Goal: Task Accomplishment & Management: Use online tool/utility

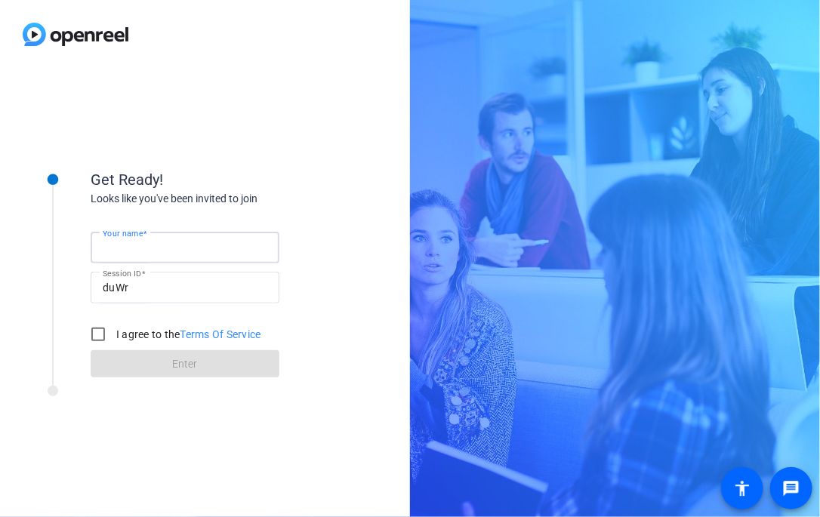
click at [203, 254] on input "Your name" at bounding box center [185, 248] width 165 height 18
click at [195, 226] on form "Your name Session ID duWr I agree to the Terms Of Service Enter" at bounding box center [185, 300] width 189 height 154
click at [151, 242] on mat-label "Your name" at bounding box center [130, 248] width 54 height 12
click at [151, 241] on input "Your name" at bounding box center [185, 248] width 165 height 18
type input "Dylan Barth"
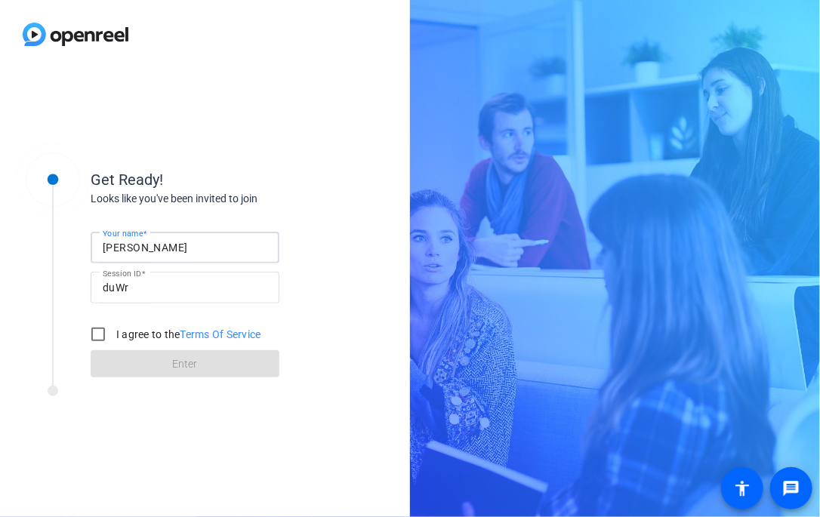
click at [119, 339] on label "I agree to the Terms Of Service" at bounding box center [187, 334] width 148 height 15
click at [113, 339] on input "I agree to the Terms Of Service" at bounding box center [98, 334] width 30 height 30
checkbox input "true"
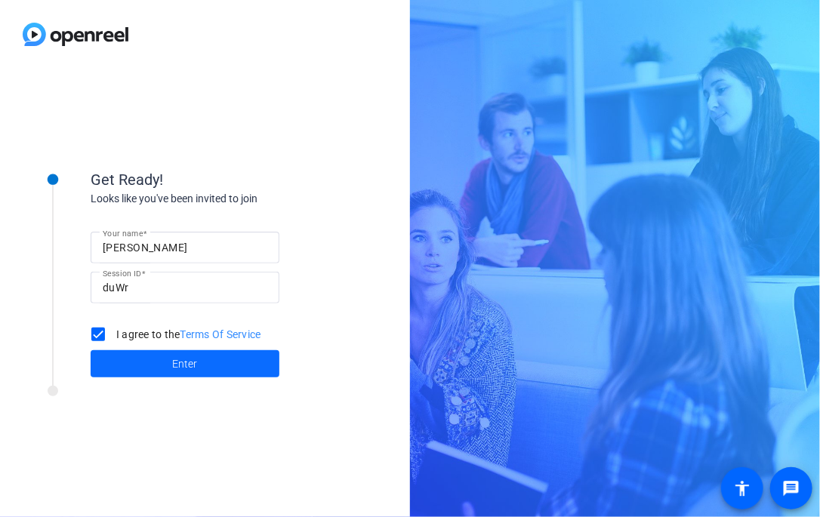
click at [147, 355] on span at bounding box center [185, 364] width 189 height 36
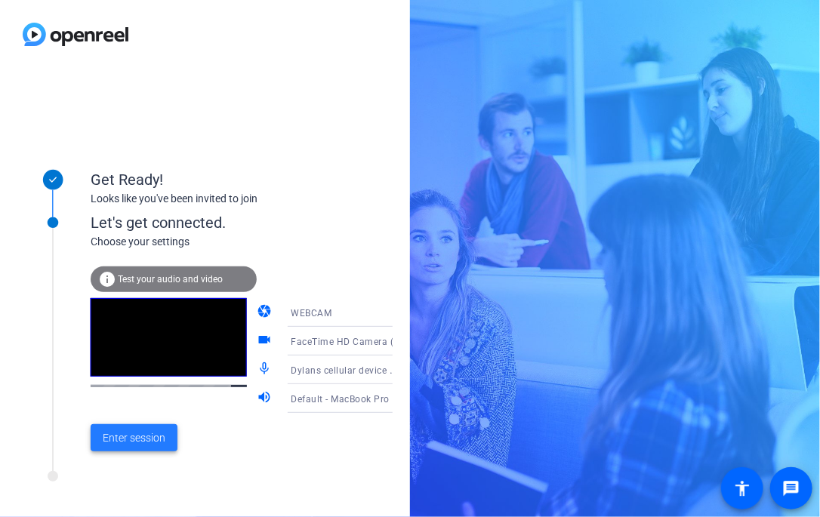
click at [134, 437] on span "Enter session" at bounding box center [134, 438] width 63 height 16
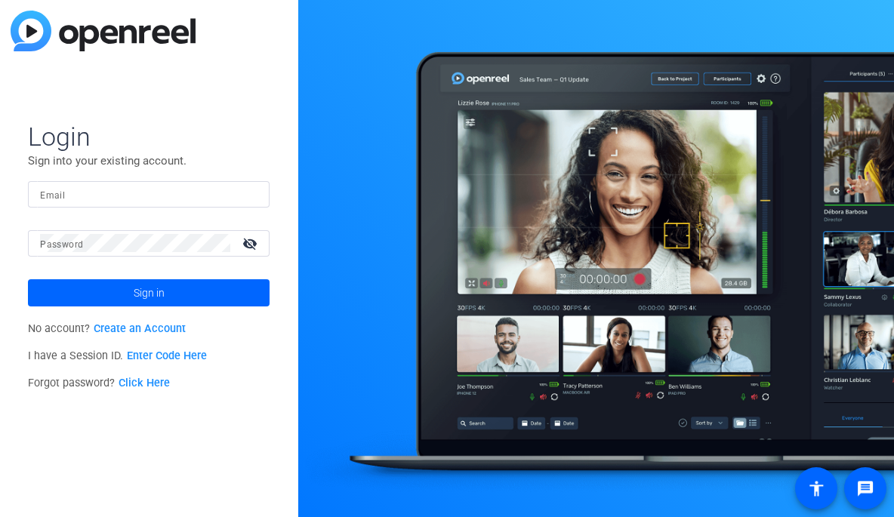
click at [73, 217] on mat-form-field "Email" at bounding box center [149, 205] width 242 height 49
click at [72, 203] on div at bounding box center [148, 194] width 217 height 26
paste input "[EMAIL_ADDRESS][DOMAIN_NAME]"
type input "[EMAIL_ADDRESS][DOMAIN_NAME]"
click at [138, 254] on div at bounding box center [135, 243] width 190 height 26
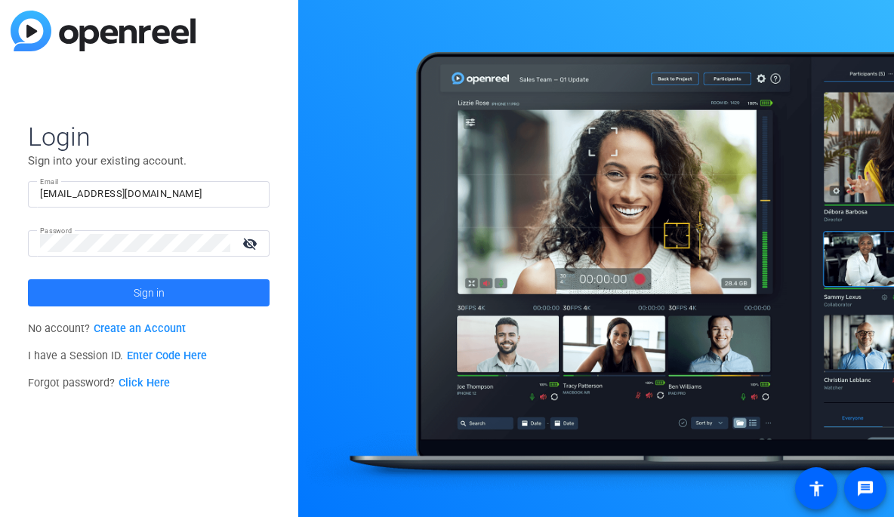
click at [134, 285] on span "Sign in" at bounding box center [149, 293] width 31 height 38
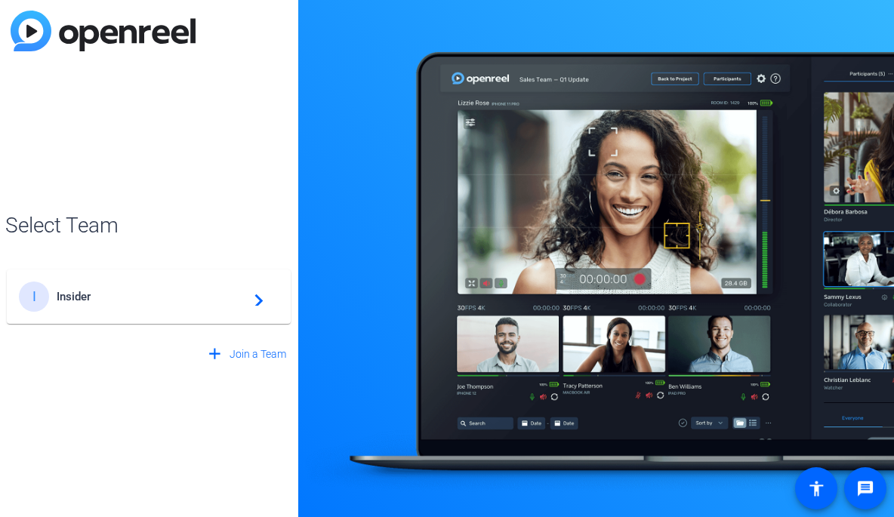
click at [192, 298] on span "Insider" at bounding box center [151, 297] width 189 height 14
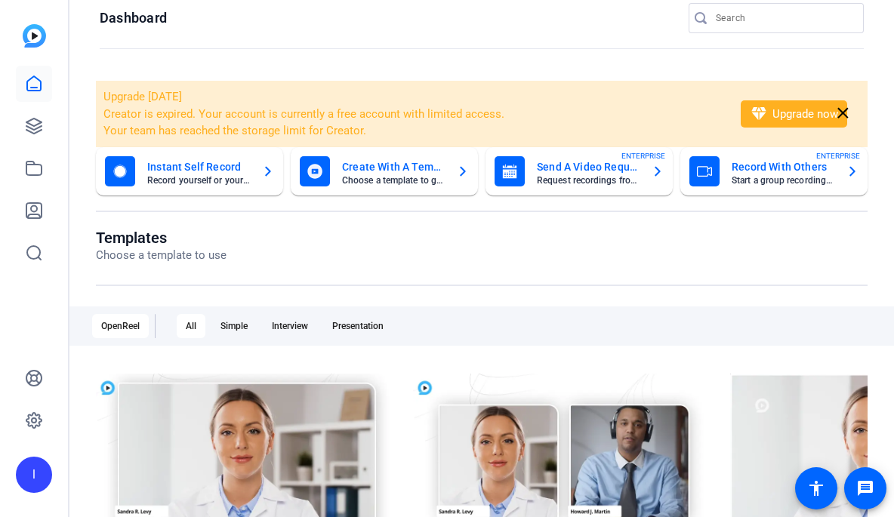
scroll to position [20, 0]
click at [32, 167] on icon at bounding box center [34, 168] width 18 height 18
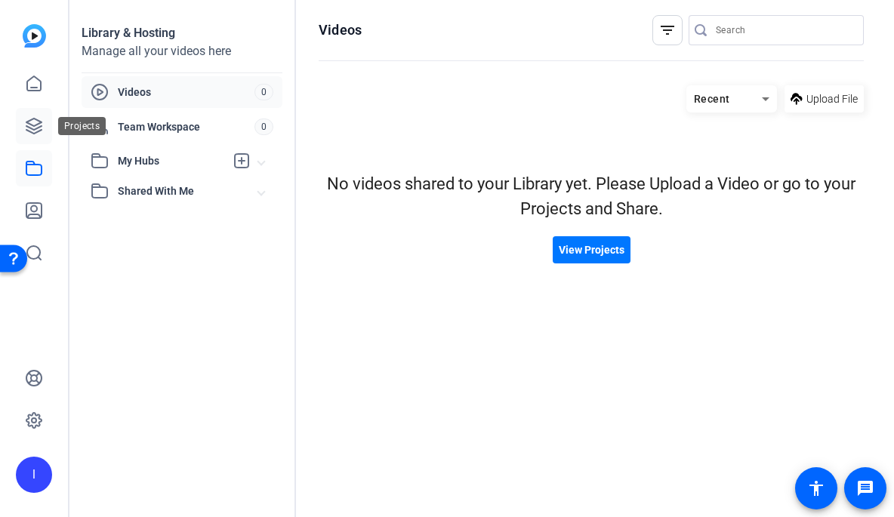
click at [35, 126] on icon at bounding box center [34, 126] width 18 height 18
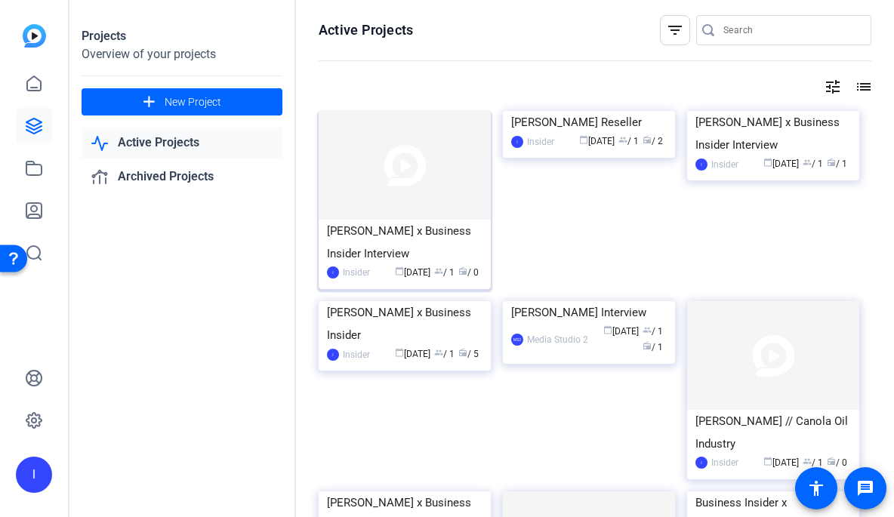
click at [447, 203] on img at bounding box center [405, 165] width 172 height 109
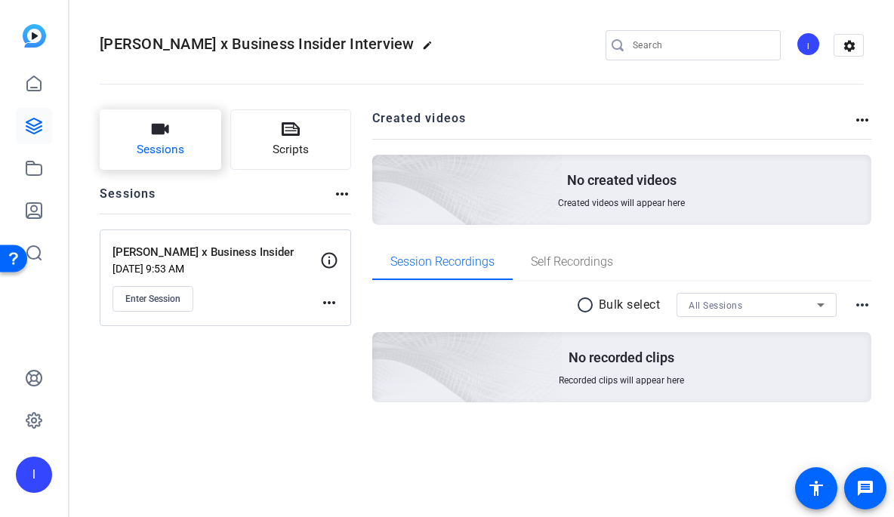
click at [193, 152] on button "Sessions" at bounding box center [161, 139] width 122 height 60
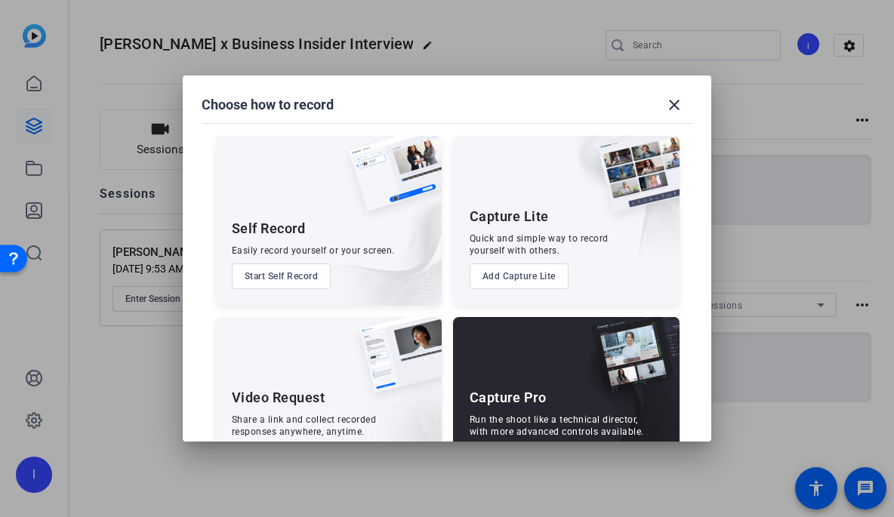
click at [164, 299] on div at bounding box center [447, 258] width 894 height 517
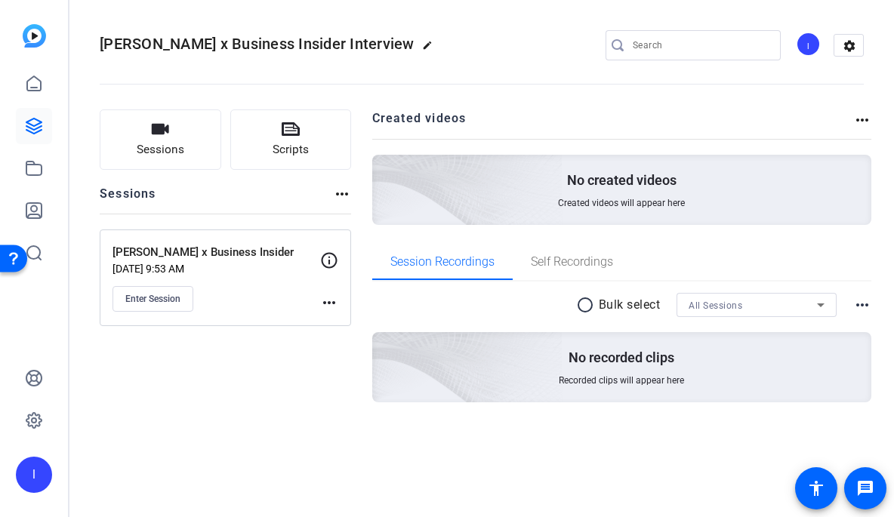
click at [219, 427] on div "Sessions Scripts Sessions more_horiz Bill Maurer x Business Insider Sep 04, 202…" at bounding box center [225, 279] width 251 height 341
click at [134, 330] on div "Sessions Scripts Sessions more_horiz Bill Maurer x Business Insider Sep 04, 202…" at bounding box center [225, 279] width 251 height 341
click at [145, 295] on span "Enter Session" at bounding box center [152, 299] width 55 height 12
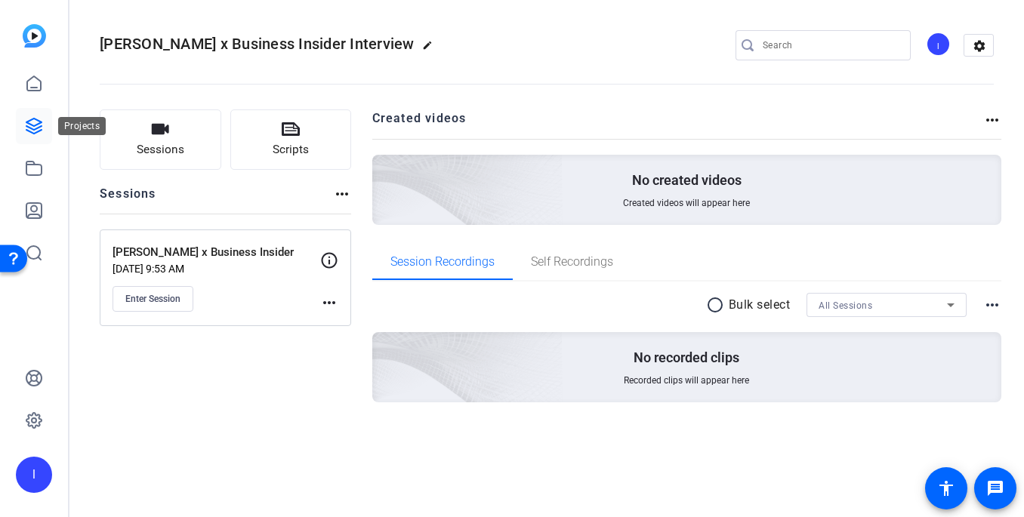
click at [16, 126] on link at bounding box center [34, 126] width 36 height 36
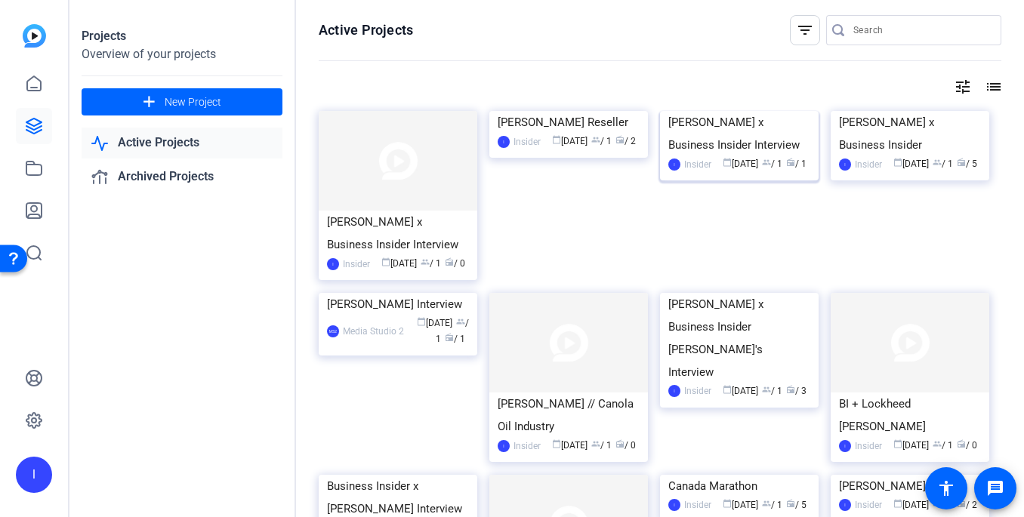
click at [753, 111] on img at bounding box center [739, 111] width 159 height 0
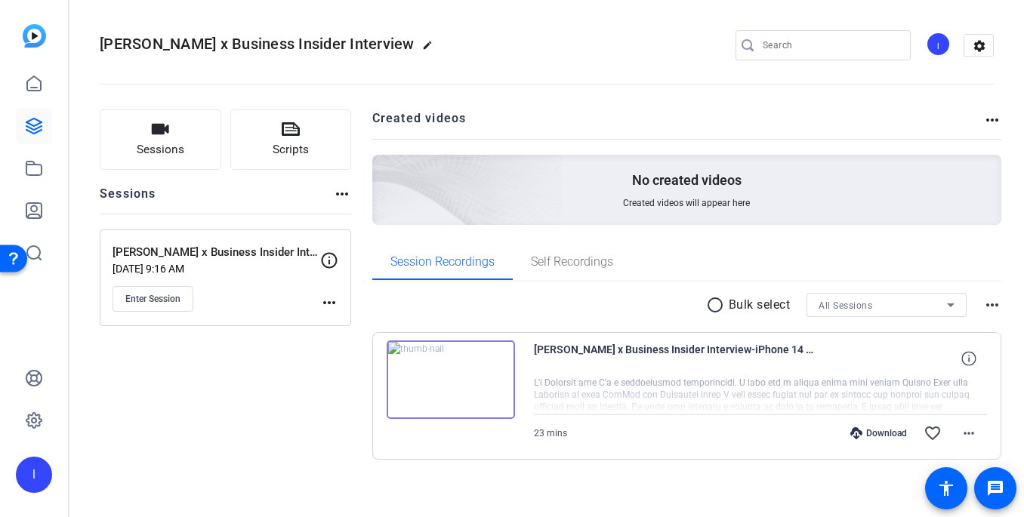
click at [485, 374] on img at bounding box center [451, 379] width 128 height 79
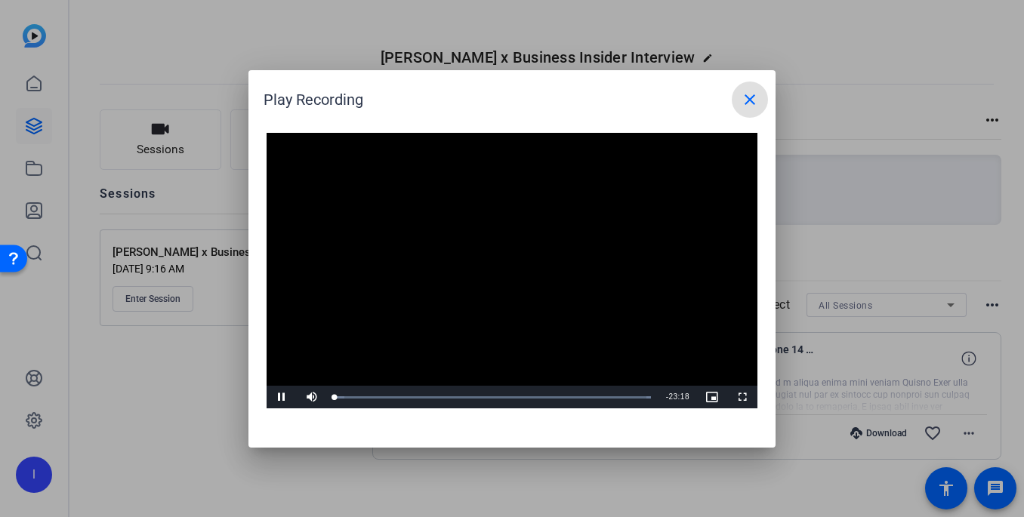
click at [488, 257] on video "Video Player" at bounding box center [511, 271] width 491 height 276
drag, startPoint x: 435, startPoint y: 313, endPoint x: 412, endPoint y: 354, distance: 46.6
click at [435, 313] on video "Video Player" at bounding box center [511, 271] width 491 height 276
click at [362, 397] on div "Loaded : 100.00%" at bounding box center [492, 398] width 316 height 4
click at [380, 396] on div "03:23" at bounding box center [380, 398] width 1 height 4
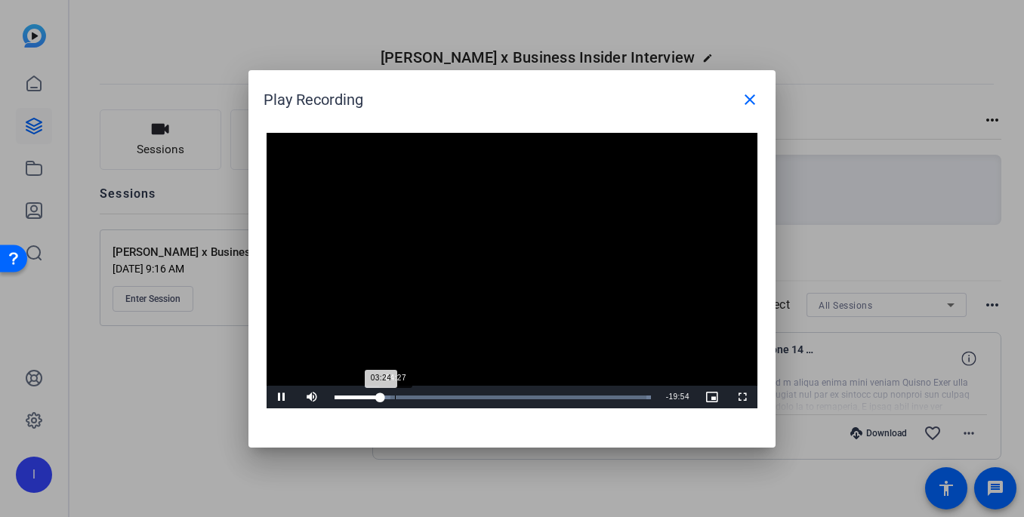
click at [396, 397] on div "04:27" at bounding box center [395, 398] width 1 height 4
click at [419, 398] on div "Loaded : 100.00%" at bounding box center [492, 398] width 316 height 4
click at [748, 105] on mat-icon "close" at bounding box center [750, 100] width 18 height 18
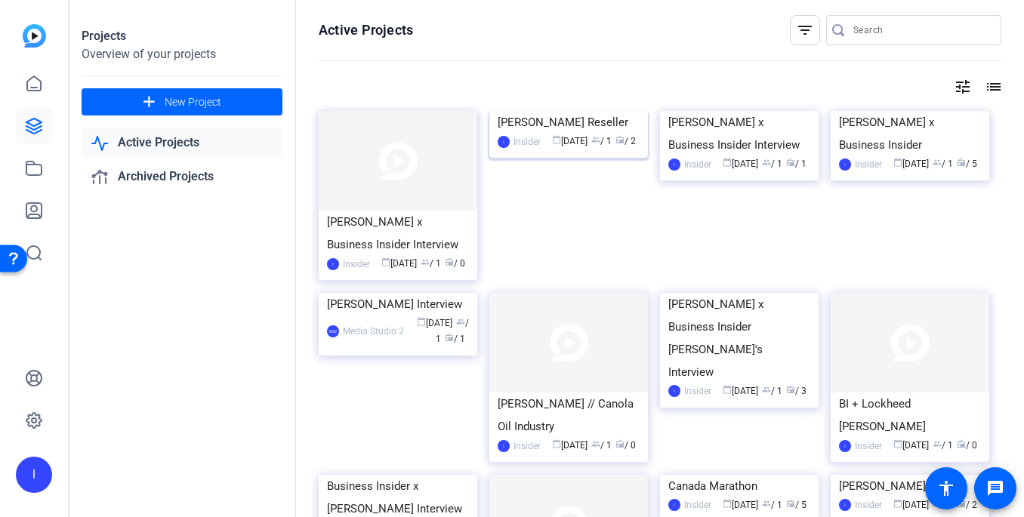
click at [569, 134] on div "Maggie Weber Reseller" at bounding box center [568, 122] width 142 height 23
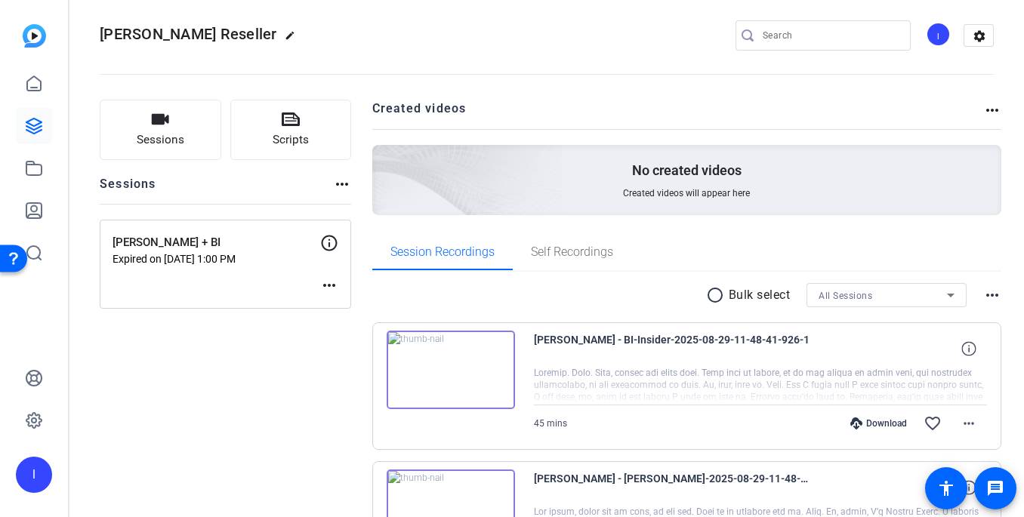
scroll to position [148, 0]
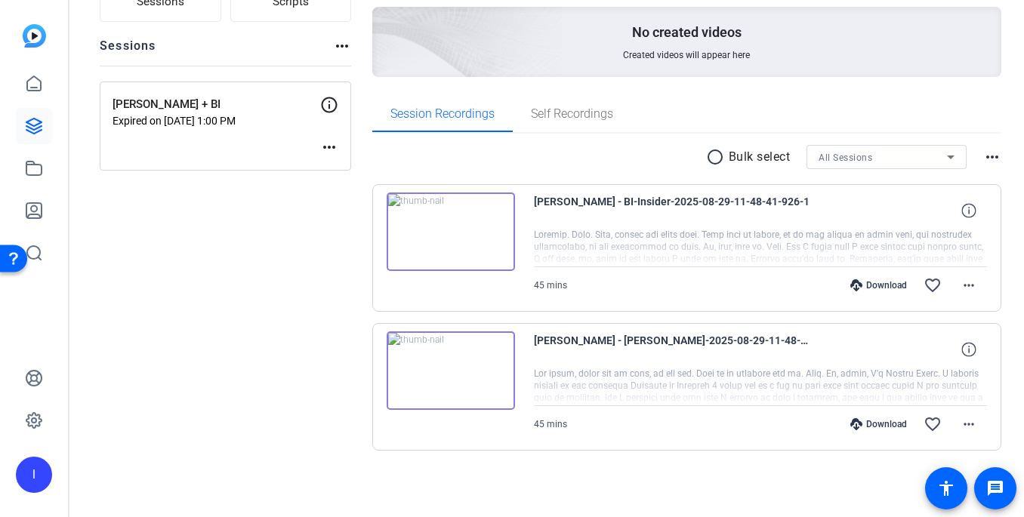
click at [456, 359] on img at bounding box center [451, 370] width 128 height 79
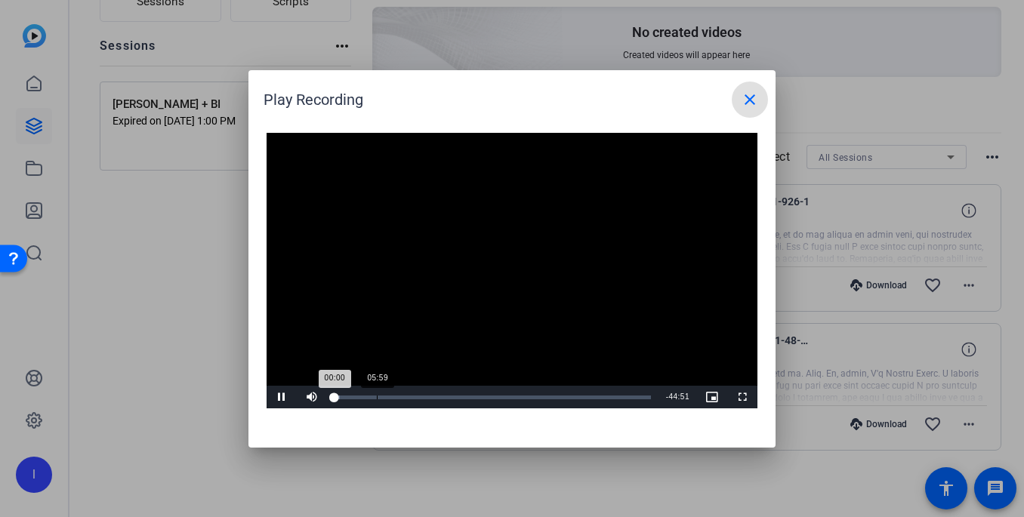
click at [376, 400] on div "Loaded : 1.65% 05:59 00:00" at bounding box center [492, 397] width 331 height 23
click at [402, 396] on div "Loaded : 14.47% 09:44 06:00" at bounding box center [492, 398] width 316 height 4
click at [442, 393] on div "Loaded : 23.13% 15:05 09:44" at bounding box center [492, 397] width 331 height 23
drag, startPoint x: 744, startPoint y: 98, endPoint x: 656, endPoint y: 122, distance: 90.8
click at [744, 98] on mat-icon "close" at bounding box center [750, 100] width 18 height 18
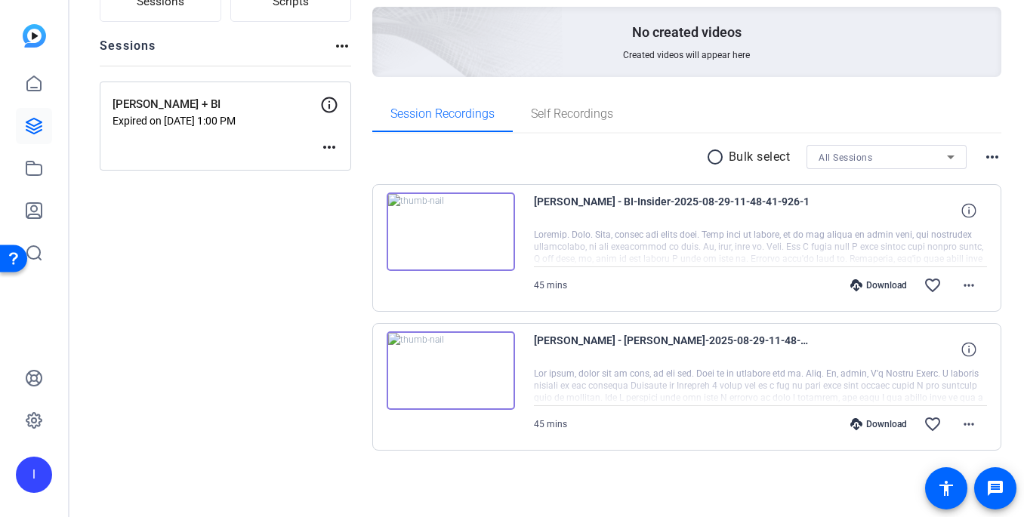
click at [433, 216] on img at bounding box center [451, 231] width 128 height 79
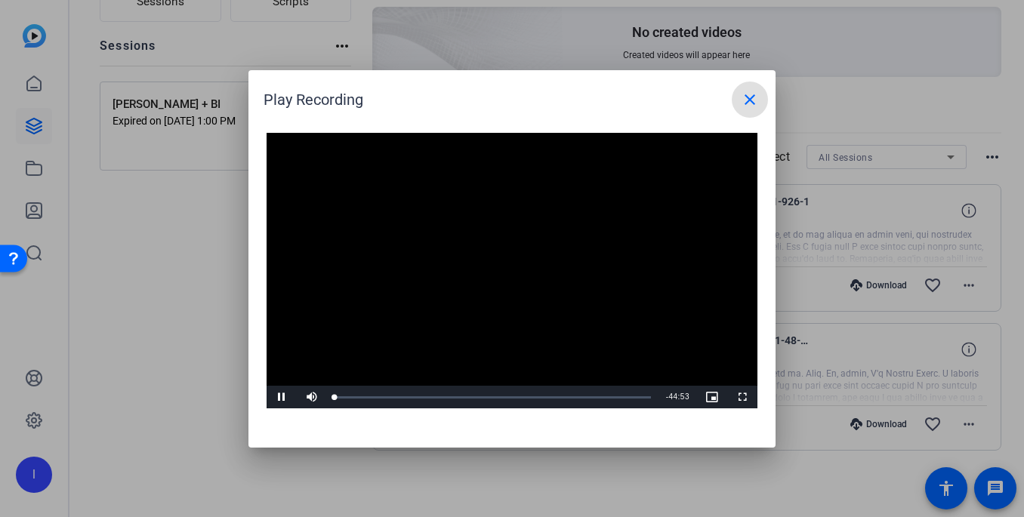
click at [509, 265] on video "Video Player" at bounding box center [511, 271] width 491 height 276
click at [457, 331] on video "Video Player" at bounding box center [511, 271] width 491 height 276
click at [380, 392] on div "Loaded : 1.53% 06:38 00:00" at bounding box center [492, 397] width 331 height 23
click at [402, 393] on div "Loaded : 17.75% 09:32 06:39" at bounding box center [492, 397] width 331 height 23
click at [408, 396] on div "Loaded : 26.70% 10:23 09:33" at bounding box center [492, 398] width 316 height 4
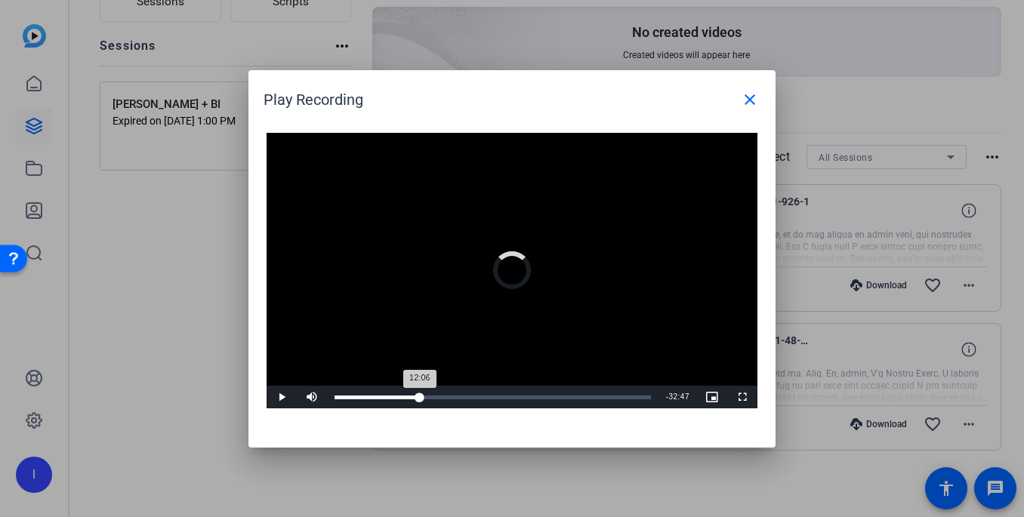
click at [419, 396] on div "Loaded : 27.43% 11:59 12:06" at bounding box center [492, 398] width 316 height 4
click at [439, 397] on div "Loaded : 31.09% 14:46 14:46" at bounding box center [492, 398] width 316 height 4
click at [450, 393] on div "Loaded : 37.00% 16:23 14:48" at bounding box center [492, 397] width 331 height 23
click at [464, 394] on div "Loaded : 40.75% 18:12 16:23" at bounding box center [492, 397] width 331 height 23
click at [492, 397] on div "22:23" at bounding box center [492, 398] width 1 height 4
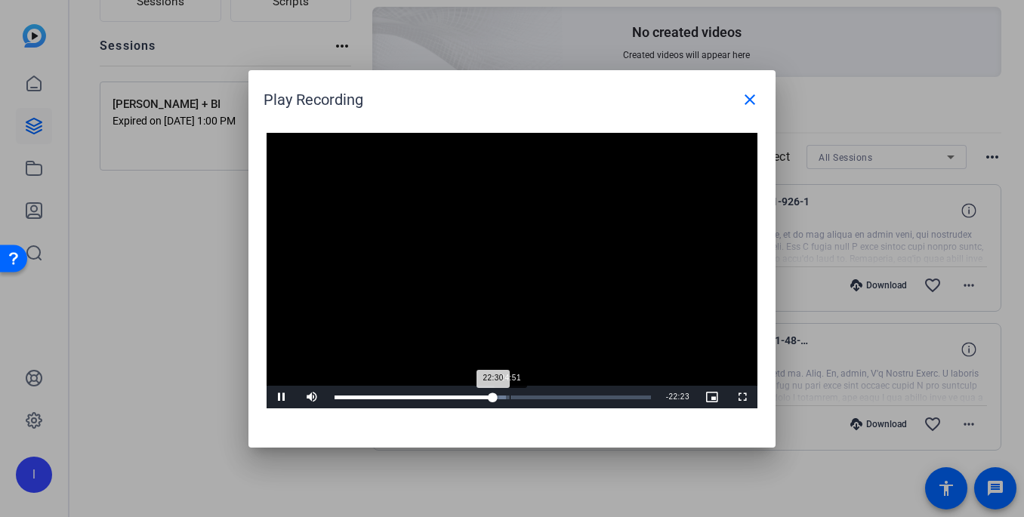
click at [509, 398] on div "Loaded : 54.21% 24:51 22:30" at bounding box center [492, 398] width 316 height 4
click at [518, 398] on div "Loaded : 59.29% 26:01 26:01" at bounding box center [492, 398] width 316 height 4
click at [531, 397] on div "Loaded : 61.76% 27:57 26:02" at bounding box center [492, 398] width 316 height 4
click at [546, 399] on div "Loaded : 63.99% 29:53 27:57" at bounding box center [492, 397] width 331 height 23
click at [572, 460] on div at bounding box center [512, 258] width 1024 height 517
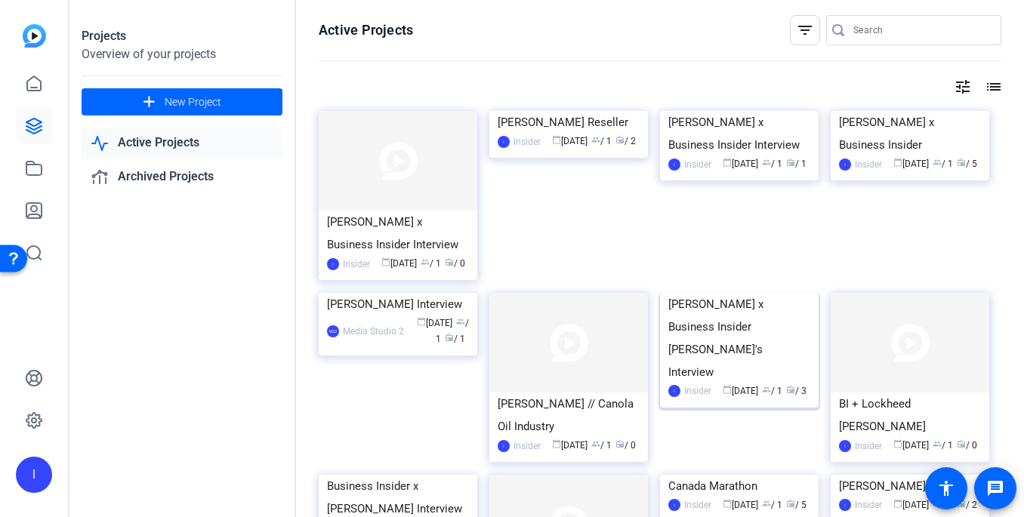
scroll to position [176, 0]
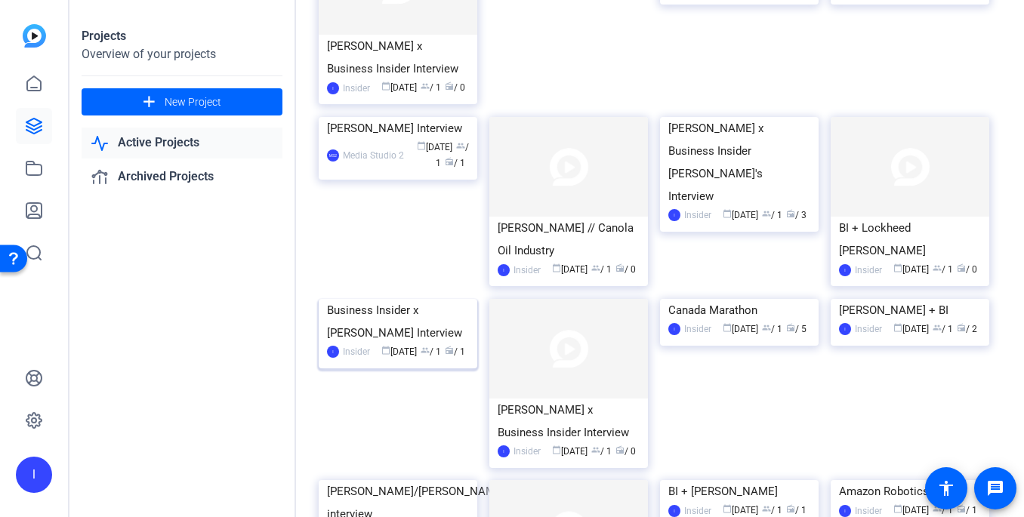
click at [373, 299] on img at bounding box center [398, 299] width 159 height 0
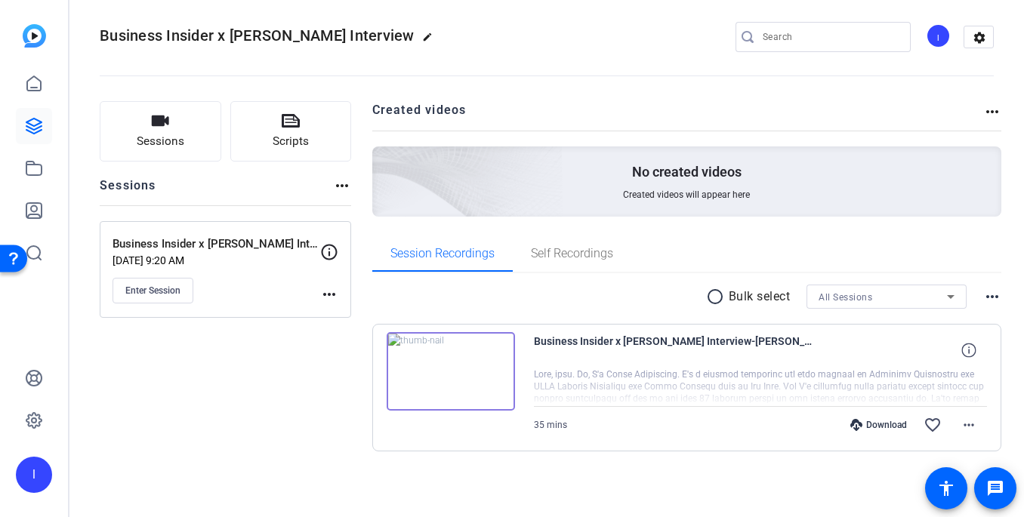
scroll to position [9, 0]
click at [507, 356] on img at bounding box center [451, 370] width 128 height 79
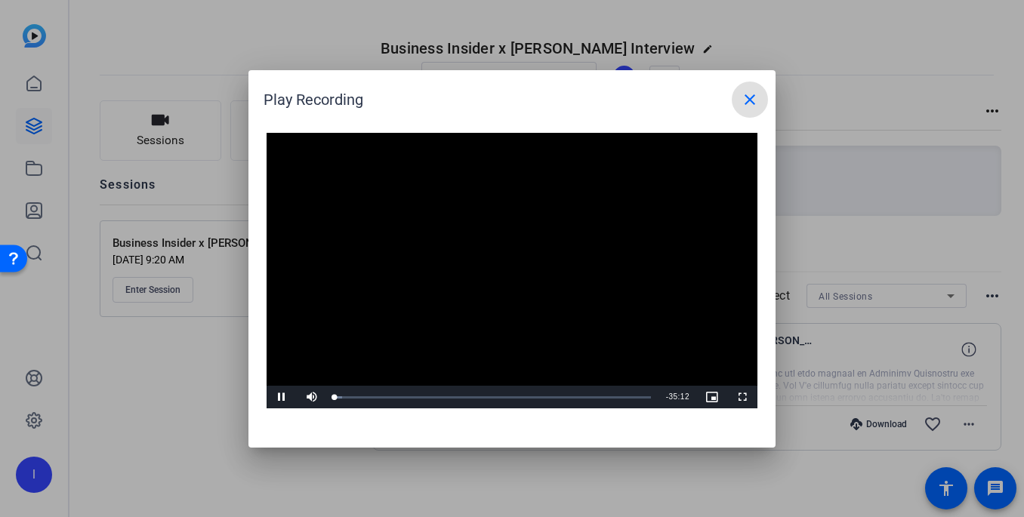
click at [508, 257] on video "Video Player" at bounding box center [511, 271] width 491 height 276
click at [454, 396] on div "13:21" at bounding box center [454, 398] width 1 height 4
click at [530, 320] on video "Video Player" at bounding box center [511, 271] width 491 height 276
click at [474, 393] on div "Loaded : 40.03% 15:37 15:37" at bounding box center [492, 397] width 331 height 23
click at [483, 321] on video "Video Player" at bounding box center [511, 271] width 491 height 276
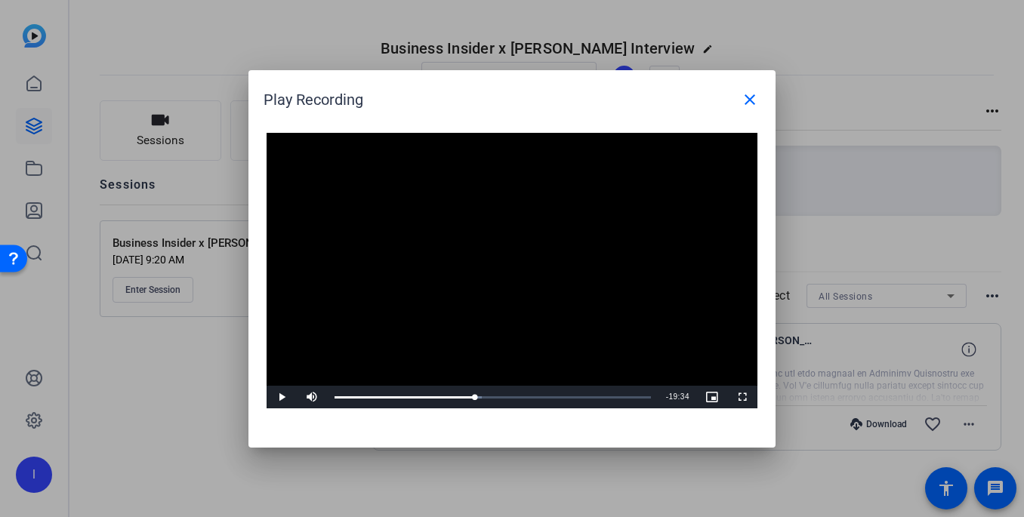
click at [230, 394] on div at bounding box center [512, 258] width 1024 height 517
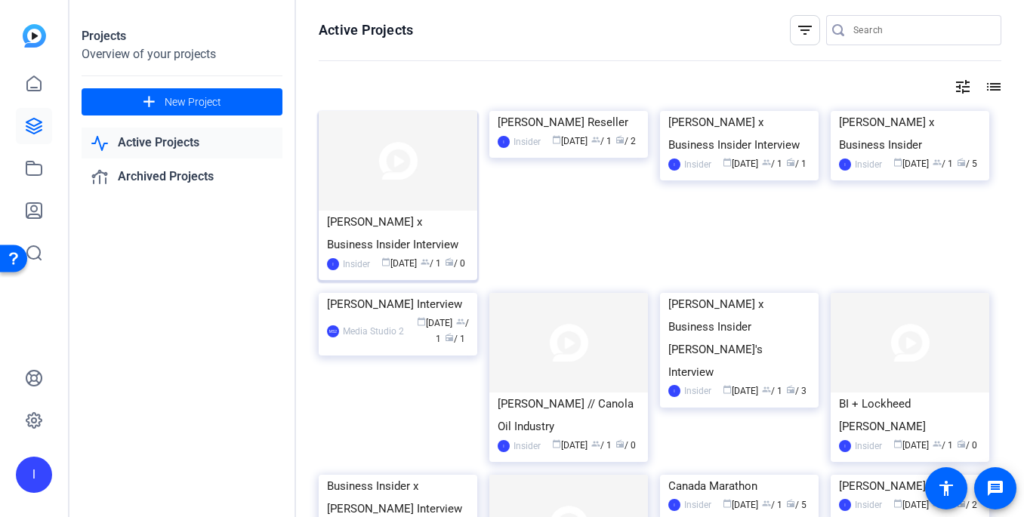
click at [408, 219] on div "[PERSON_NAME] x Business Insider Interview" at bounding box center [398, 233] width 142 height 45
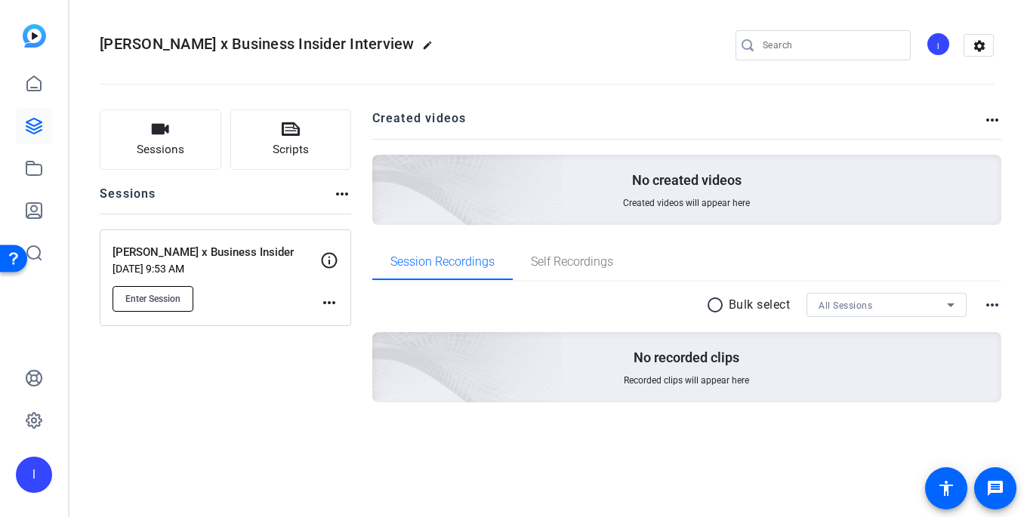
click at [152, 288] on button "Enter Session" at bounding box center [152, 299] width 81 height 26
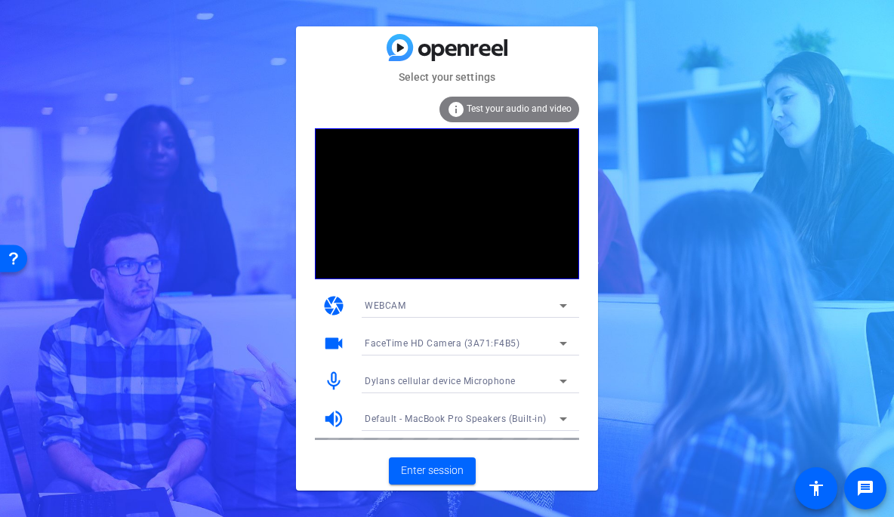
click at [410, 313] on div "WEBCAM" at bounding box center [462, 305] width 195 height 19
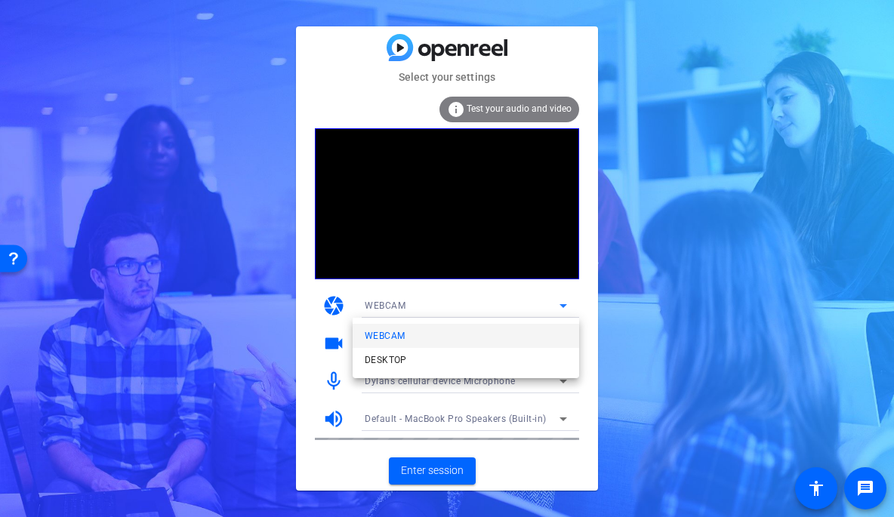
click at [0, 0] on div at bounding box center [0, 0] width 0 height 0
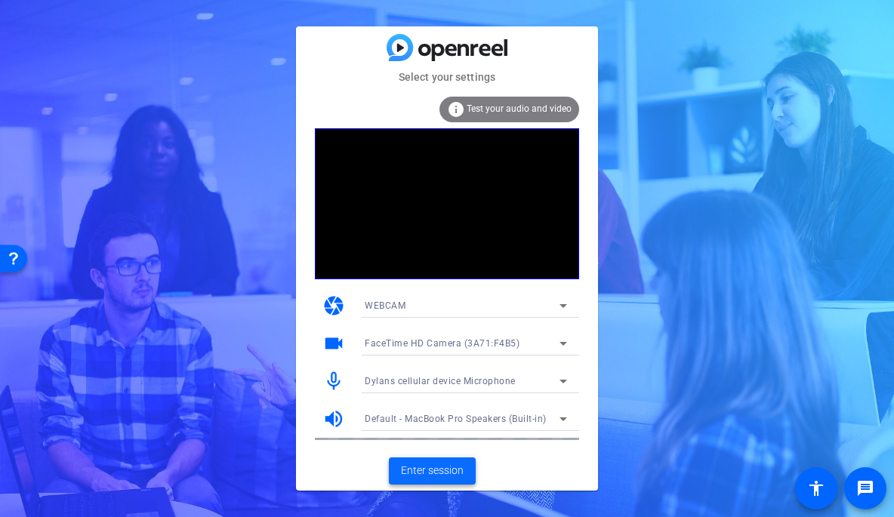
click at [452, 473] on span "Enter session" at bounding box center [432, 471] width 63 height 16
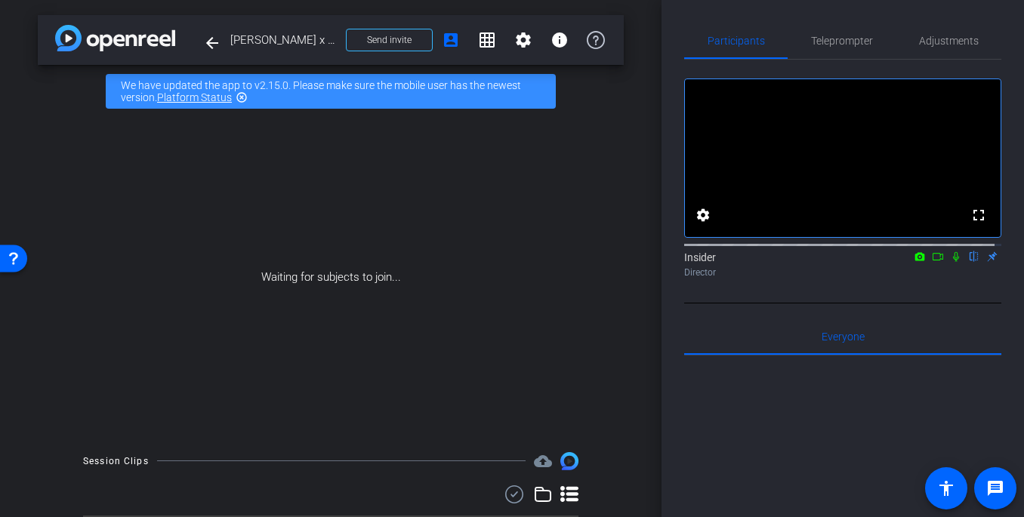
click at [893, 262] on icon at bounding box center [956, 257] width 6 height 10
click at [893, 262] on icon at bounding box center [956, 257] width 8 height 10
click at [893, 262] on icon at bounding box center [956, 257] width 6 height 10
click at [893, 262] on icon at bounding box center [956, 257] width 8 height 10
click at [568, 462] on img at bounding box center [569, 461] width 18 height 18
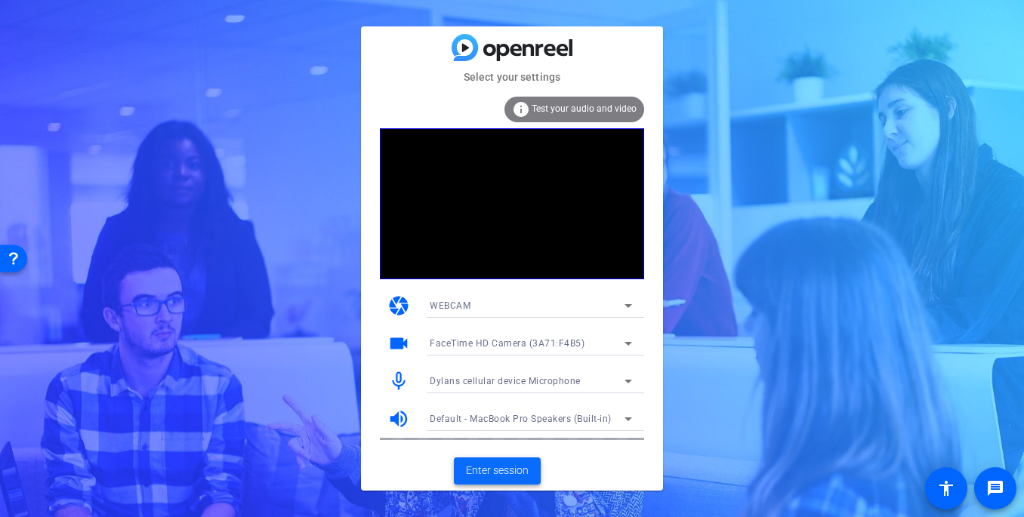
click at [476, 471] on span "Enter session" at bounding box center [497, 471] width 63 height 16
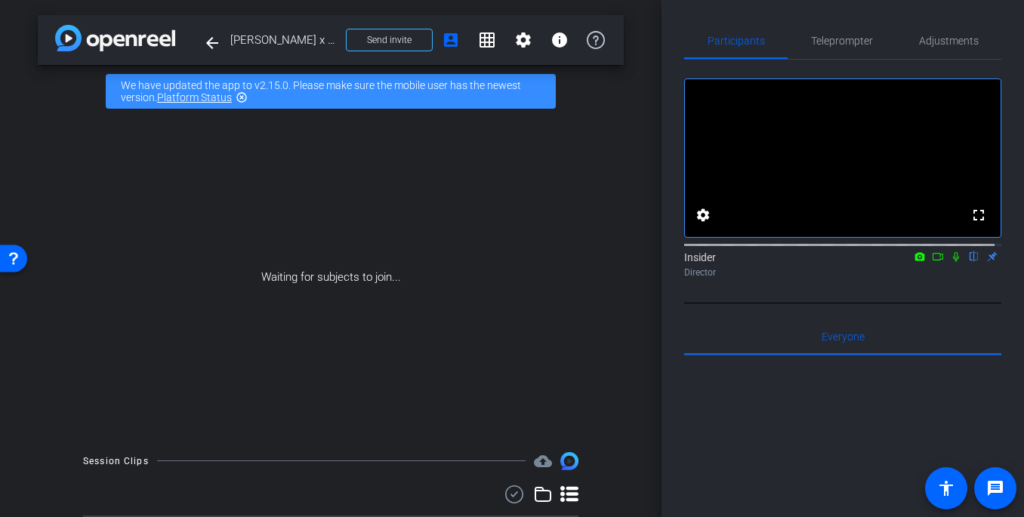
click at [593, 513] on div "Session Clips cloud_upload Items per page: 10 0 of 0" at bounding box center [331, 505] width 586 height 106
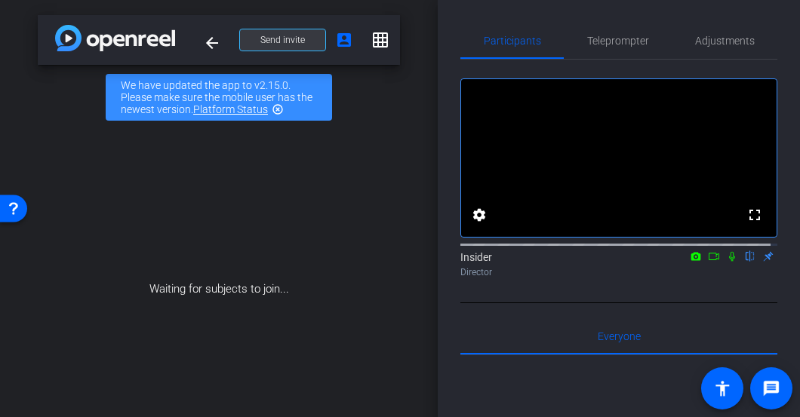
click at [289, 45] on span "Send invite" at bounding box center [282, 40] width 45 height 12
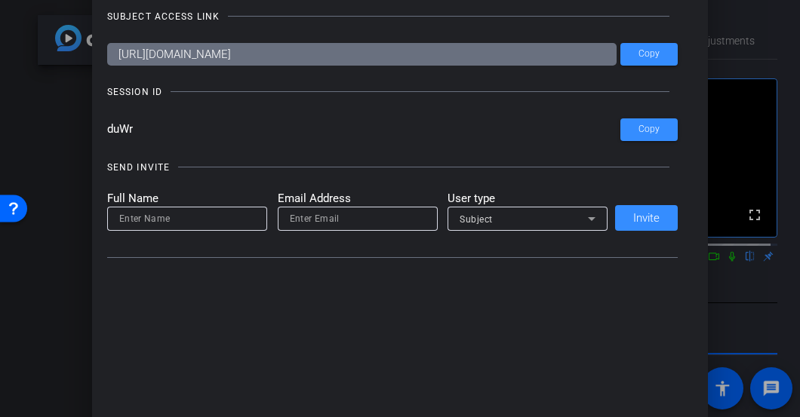
click at [322, 57] on input "https://capture.openreel.com/subject/MODE_OTP?otp=duWr" at bounding box center [362, 54] width 510 height 23
drag, startPoint x: 322, startPoint y: 57, endPoint x: 393, endPoint y: 63, distance: 71.2
click at [323, 57] on input "https://capture.openreel.com/subject/MODE_OTP?otp=duWr" at bounding box center [362, 54] width 510 height 23
click at [640, 58] on span "Copy" at bounding box center [649, 53] width 21 height 11
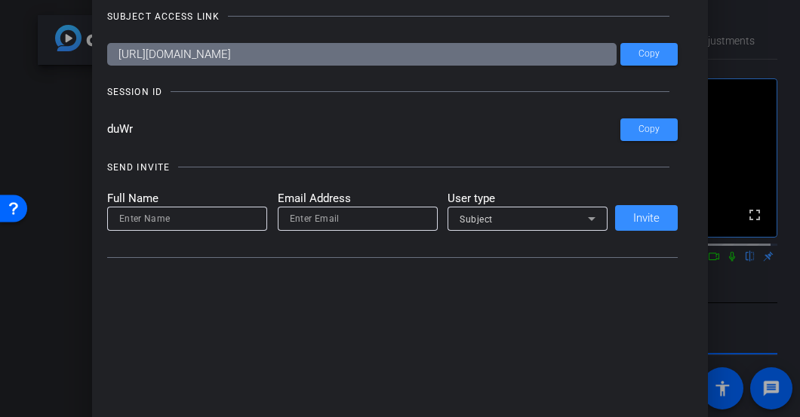
click at [727, 115] on div at bounding box center [400, 208] width 800 height 417
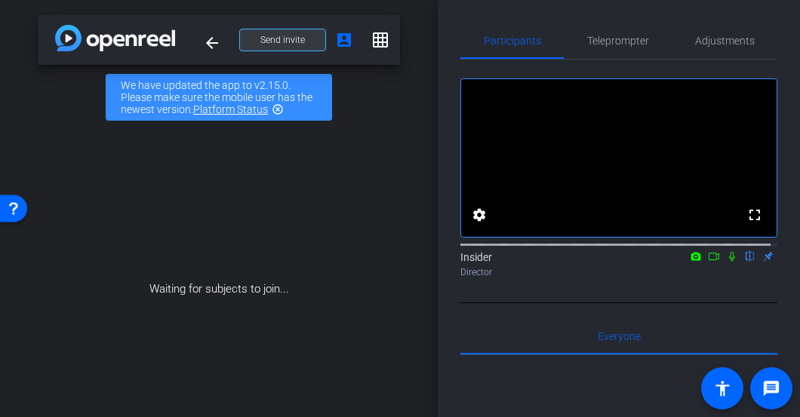
click at [279, 42] on span "Send invite" at bounding box center [282, 40] width 45 height 12
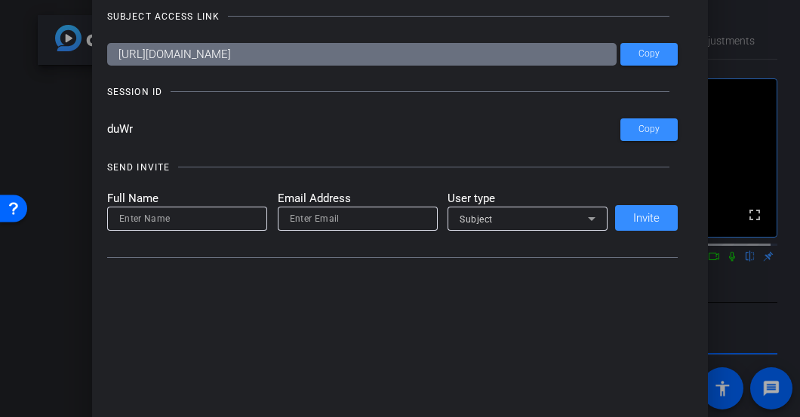
drag, startPoint x: 137, startPoint y: 133, endPoint x: 113, endPoint y: 120, distance: 27.4
click at [113, 120] on input "duWr" at bounding box center [364, 130] width 514 height 23
click at [80, 175] on div at bounding box center [400, 208] width 800 height 417
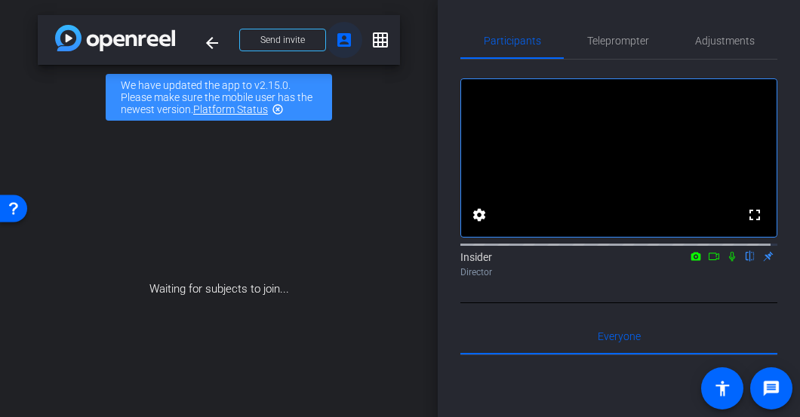
click at [337, 42] on mat-icon "account_box" at bounding box center [344, 40] width 18 height 18
click at [722, 42] on span "Adjustments" at bounding box center [725, 40] width 60 height 11
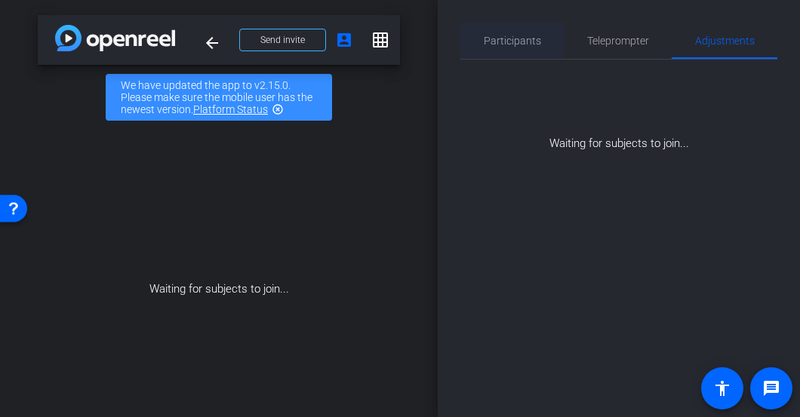
click at [518, 42] on span "Participants" at bounding box center [512, 40] width 57 height 11
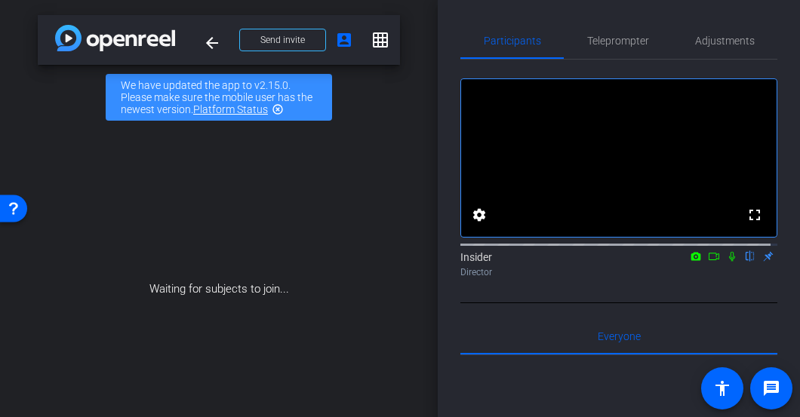
click at [744, 263] on mat-icon "flip" at bounding box center [750, 256] width 18 height 14
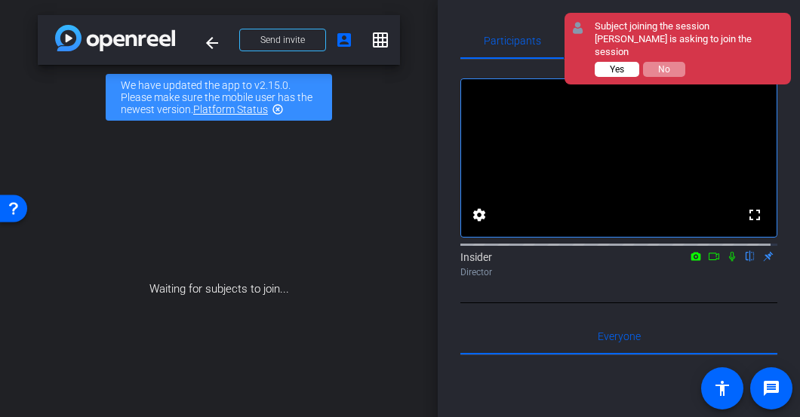
click at [617, 64] on span "Yes" at bounding box center [617, 69] width 14 height 11
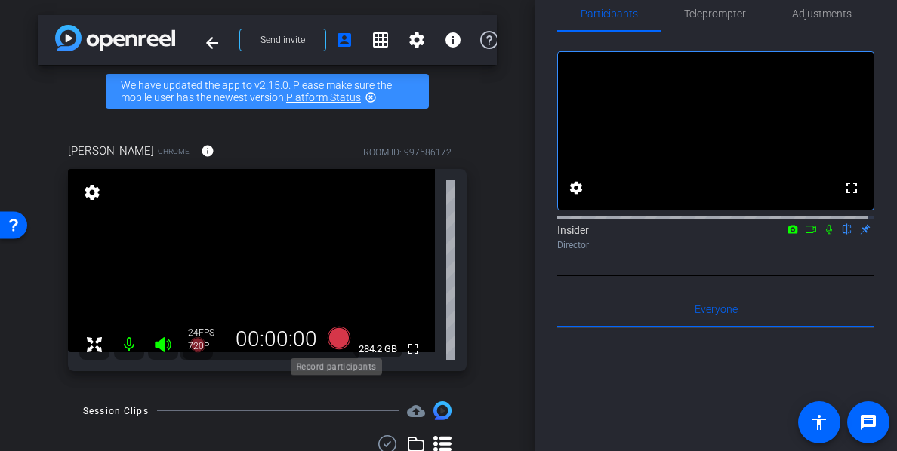
click at [337, 340] on icon at bounding box center [339, 338] width 23 height 23
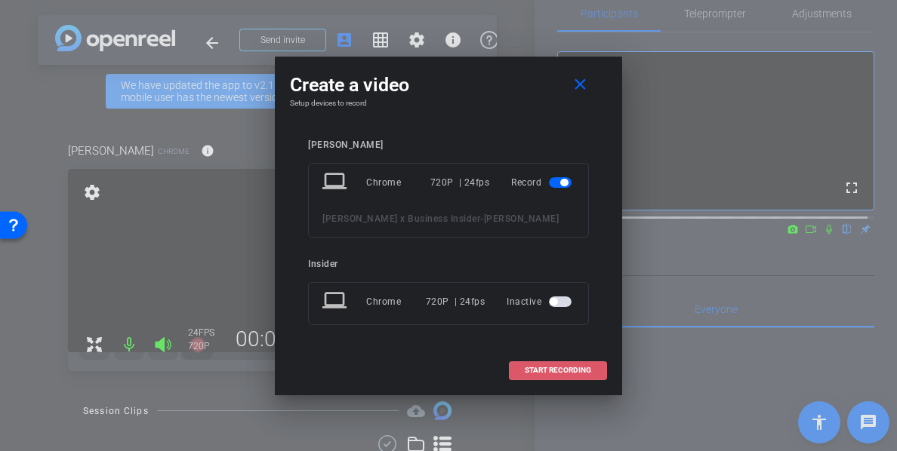
click at [551, 367] on span "START RECORDING" at bounding box center [558, 371] width 66 height 8
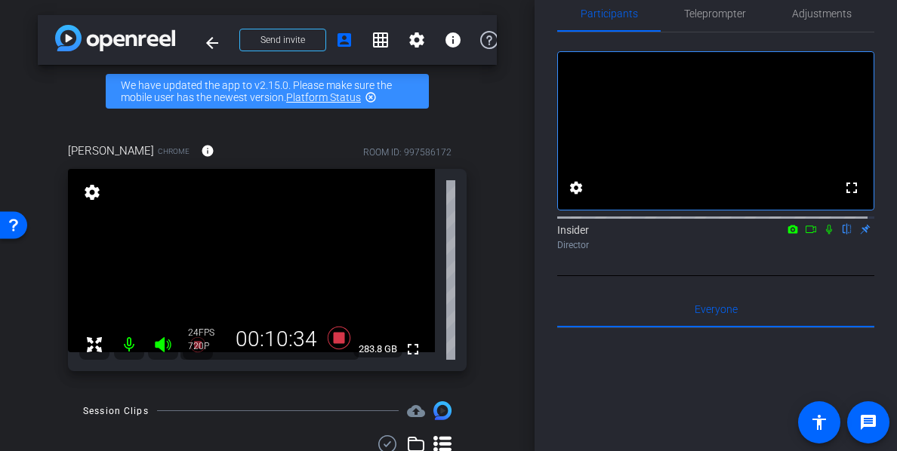
click at [823, 235] on icon at bounding box center [829, 229] width 12 height 11
click at [825, 235] on icon at bounding box center [829, 230] width 8 height 10
click at [823, 235] on icon at bounding box center [829, 229] width 12 height 11
click at [824, 235] on icon at bounding box center [829, 229] width 12 height 11
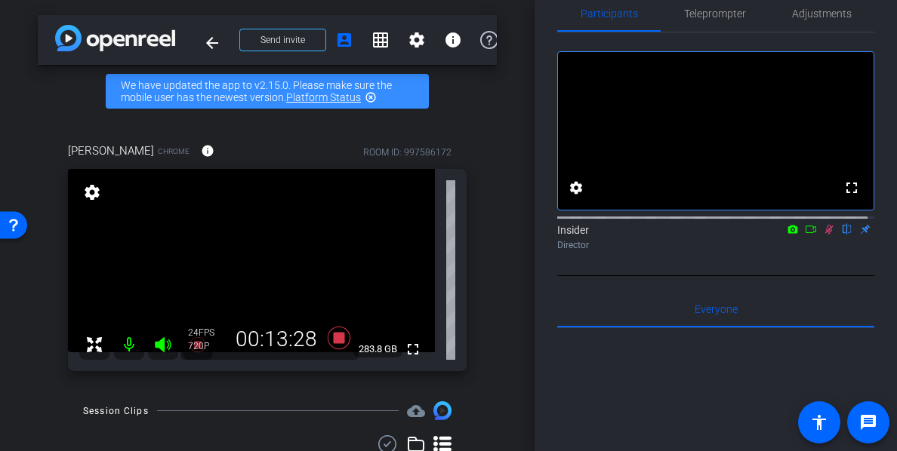
drag, startPoint x: 824, startPoint y: 245, endPoint x: 818, endPoint y: 271, distance: 26.4
click at [818, 257] on div "Insider flip Director" at bounding box center [715, 234] width 317 height 46
click at [823, 235] on icon at bounding box center [829, 229] width 12 height 11
click at [824, 235] on icon at bounding box center [829, 229] width 12 height 11
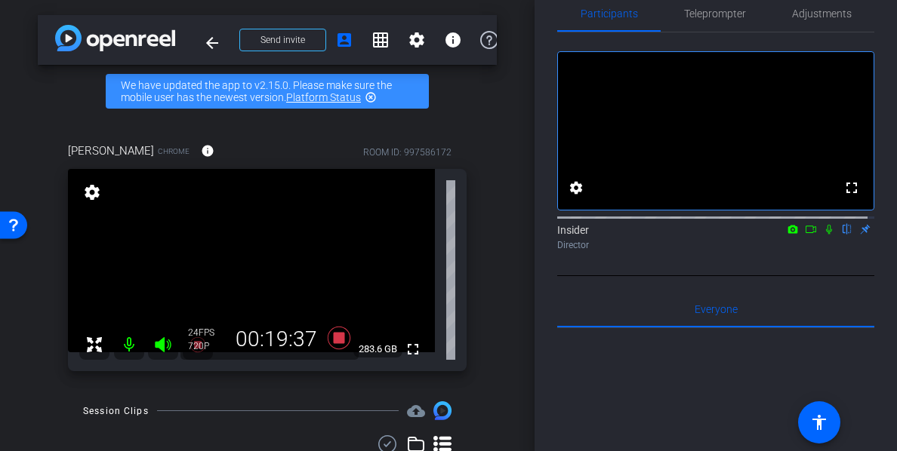
click at [823, 235] on icon at bounding box center [829, 229] width 12 height 11
drag, startPoint x: 821, startPoint y: 245, endPoint x: 809, endPoint y: 266, distance: 24.0
click at [809, 252] on div "Insider flip Director" at bounding box center [715, 237] width 317 height 29
click at [825, 235] on icon at bounding box center [829, 230] width 8 height 10
click at [827, 235] on icon at bounding box center [829, 229] width 12 height 11
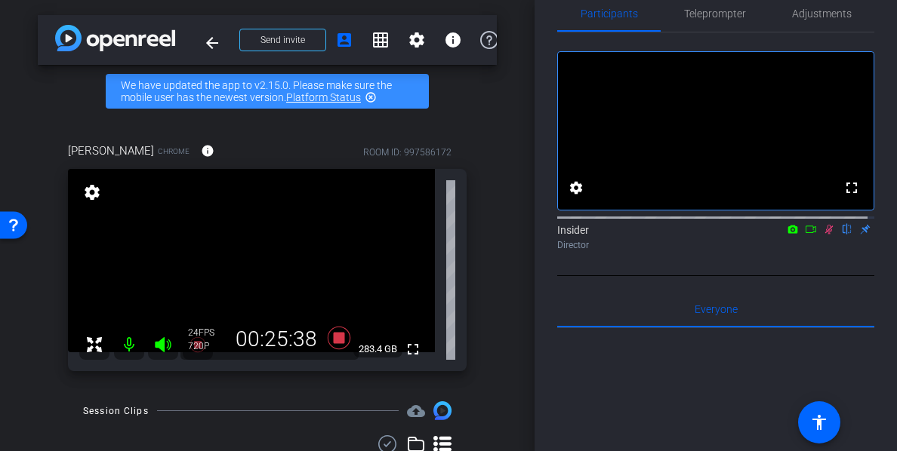
click at [825, 235] on icon at bounding box center [829, 230] width 8 height 10
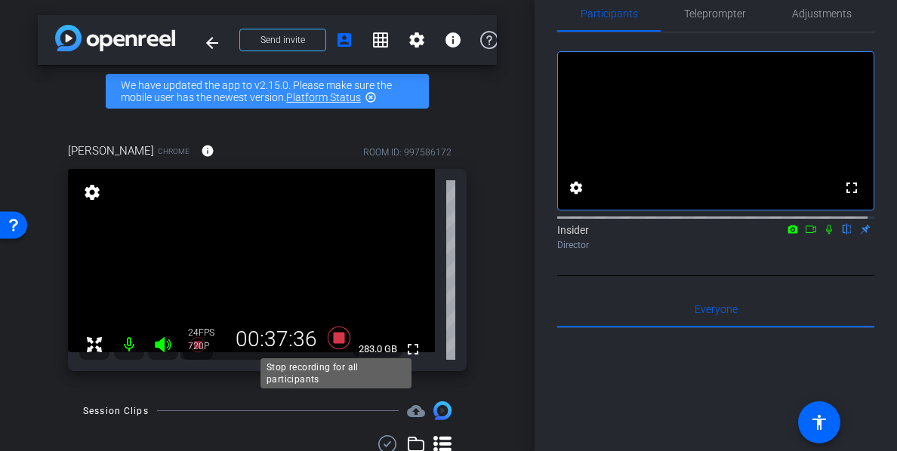
click at [337, 340] on icon at bounding box center [339, 338] width 23 height 23
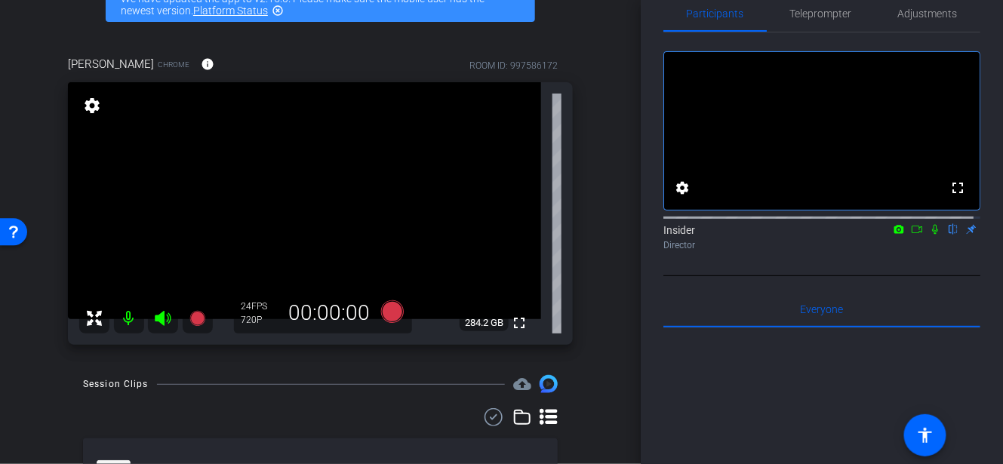
scroll to position [181, 0]
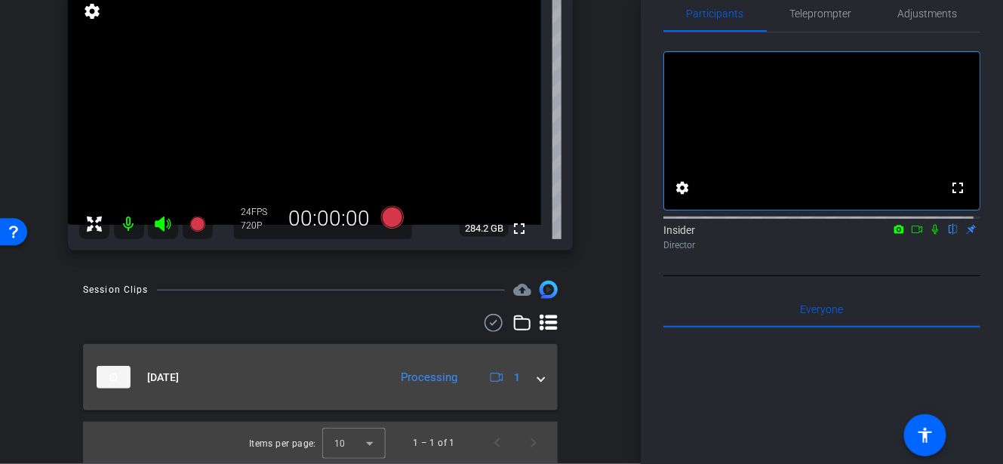
click at [538, 380] on span at bounding box center [541, 378] width 6 height 16
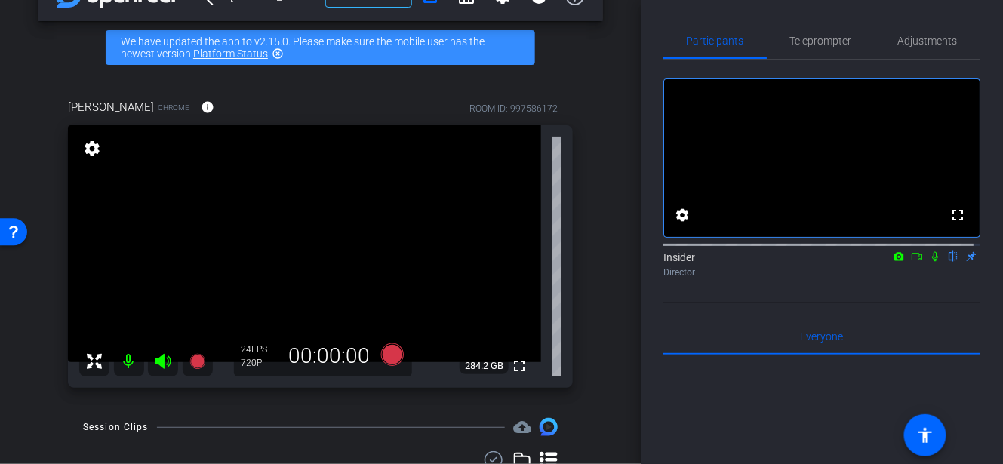
scroll to position [66, 0]
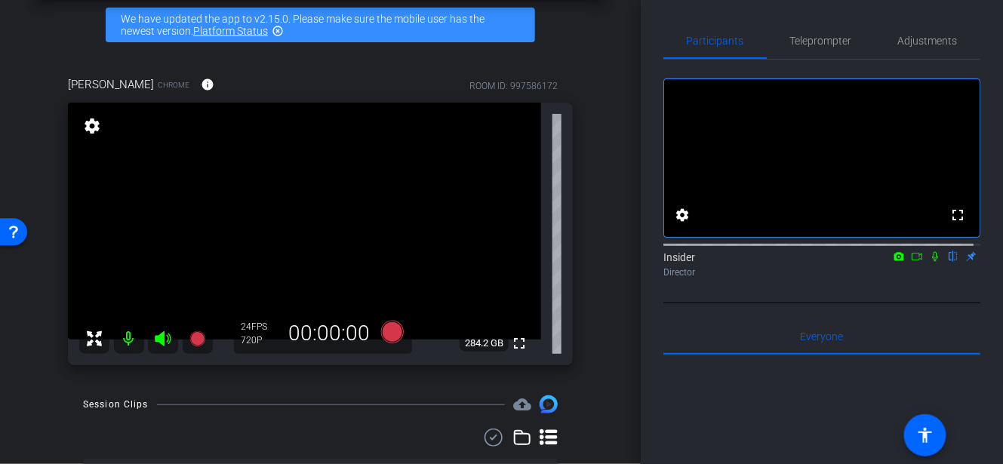
click at [911, 262] on icon at bounding box center [917, 256] width 12 height 11
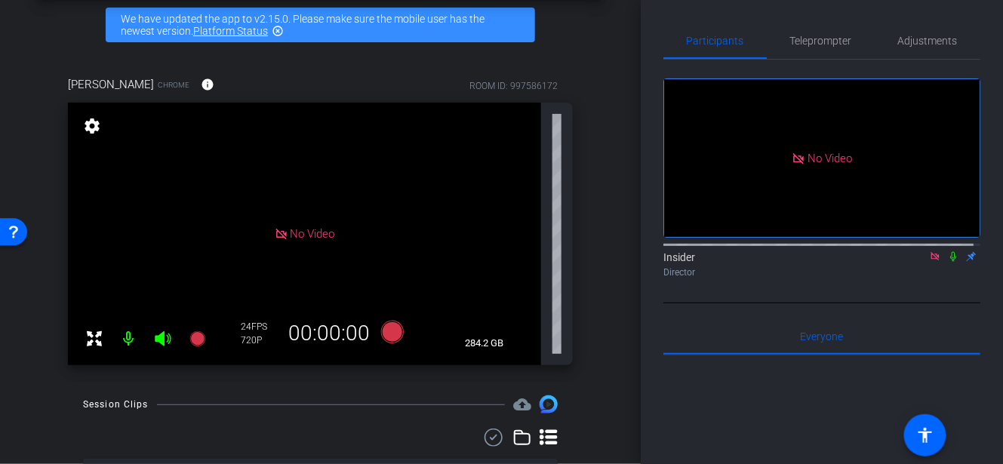
click at [947, 262] on icon at bounding box center [953, 256] width 12 height 11
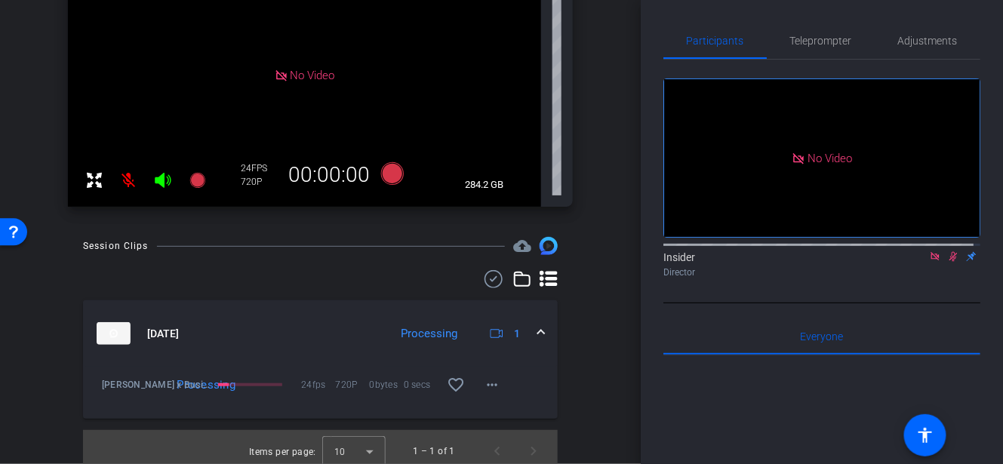
scroll to position [233, 0]
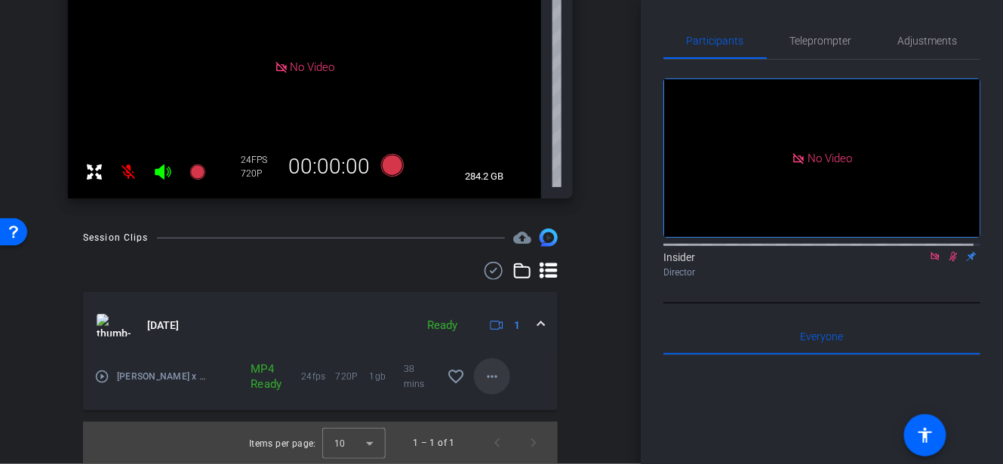
click at [488, 378] on mat-icon "more_horiz" at bounding box center [492, 377] width 18 height 18
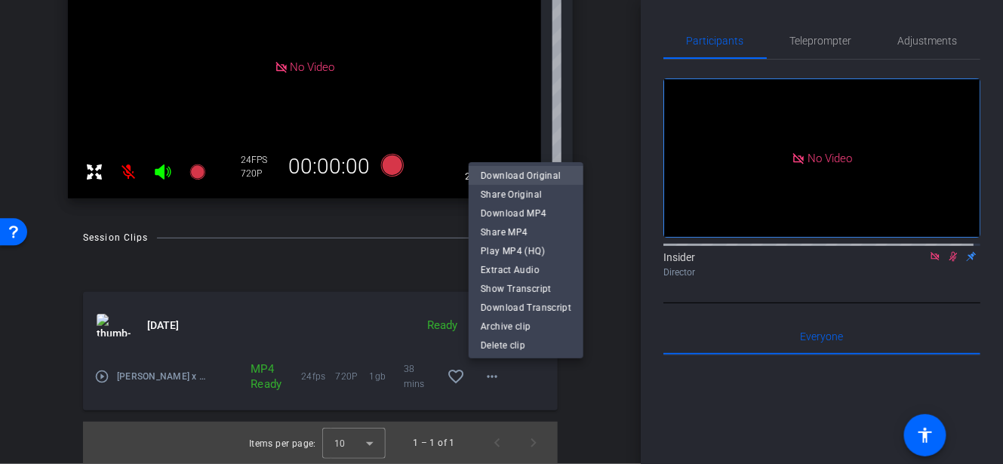
click at [526, 178] on span "Download Original" at bounding box center [526, 176] width 91 height 18
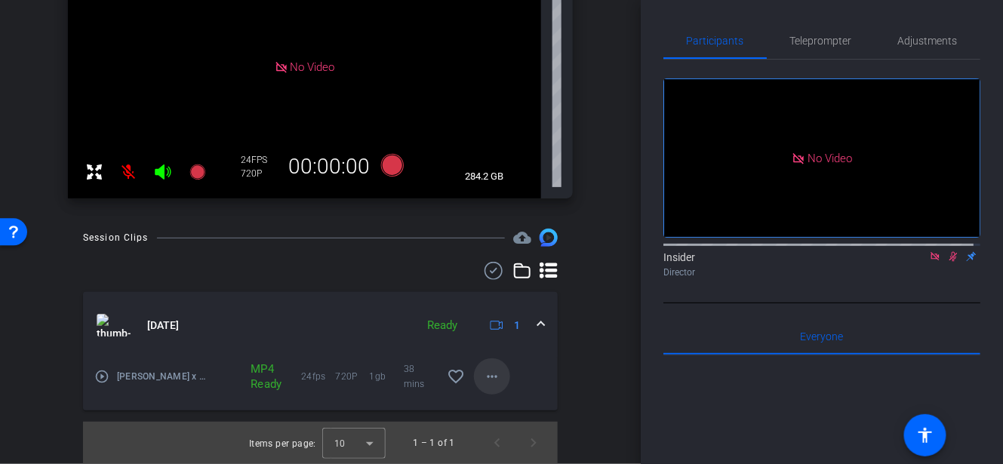
click at [483, 377] on mat-icon "more_horiz" at bounding box center [492, 377] width 18 height 18
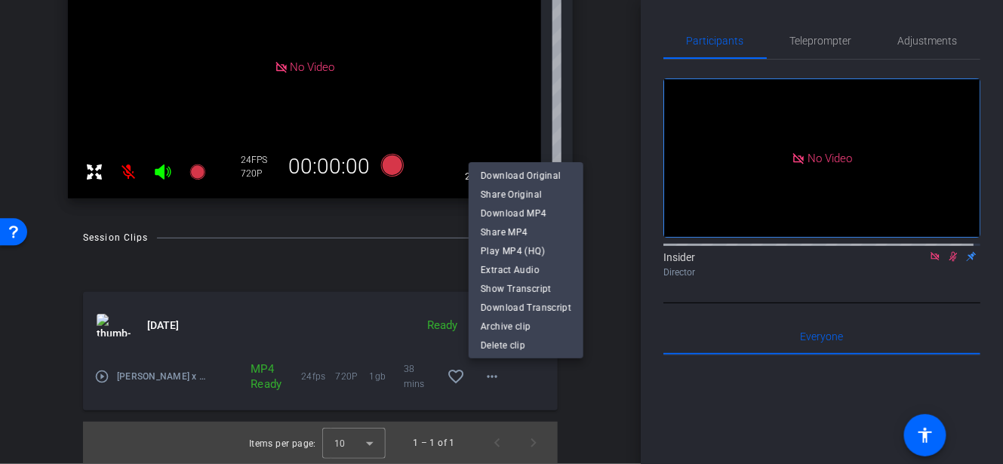
click at [585, 151] on div at bounding box center [501, 232] width 1003 height 464
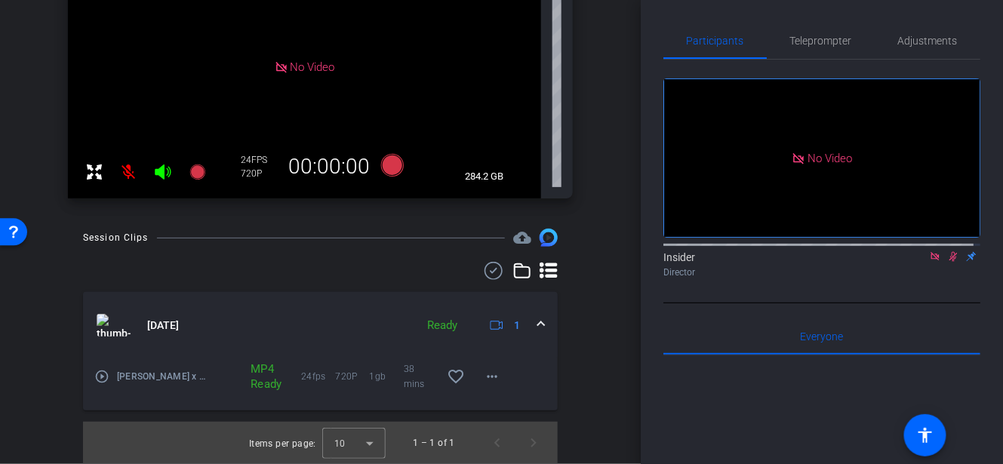
click at [515, 276] on icon at bounding box center [522, 271] width 18 height 18
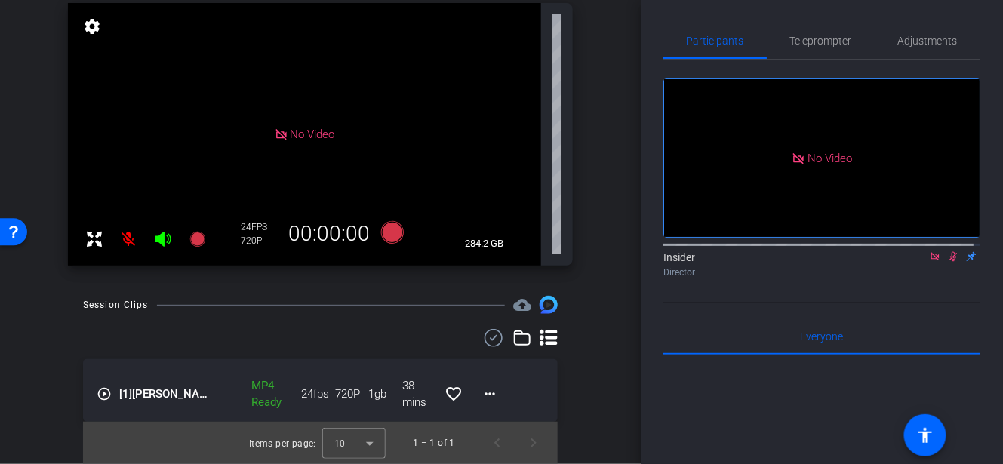
click at [545, 334] on icon at bounding box center [549, 338] width 18 height 18
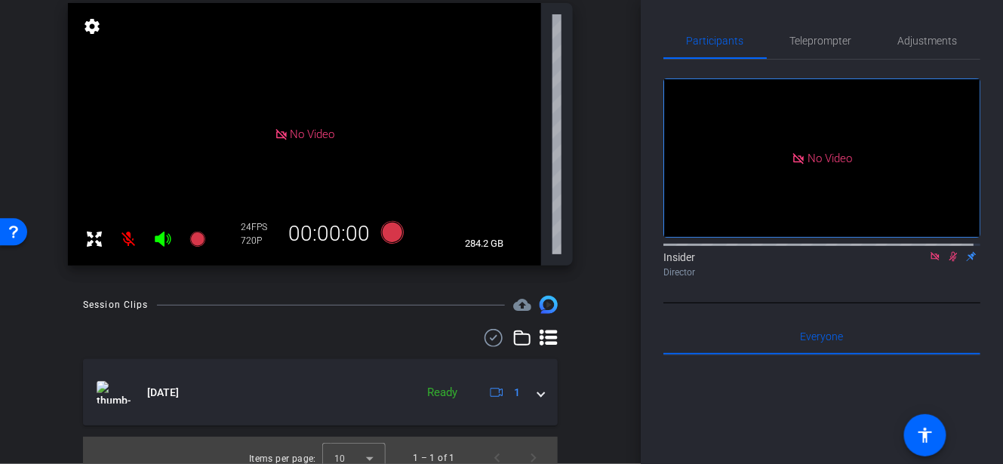
scroll to position [181, 0]
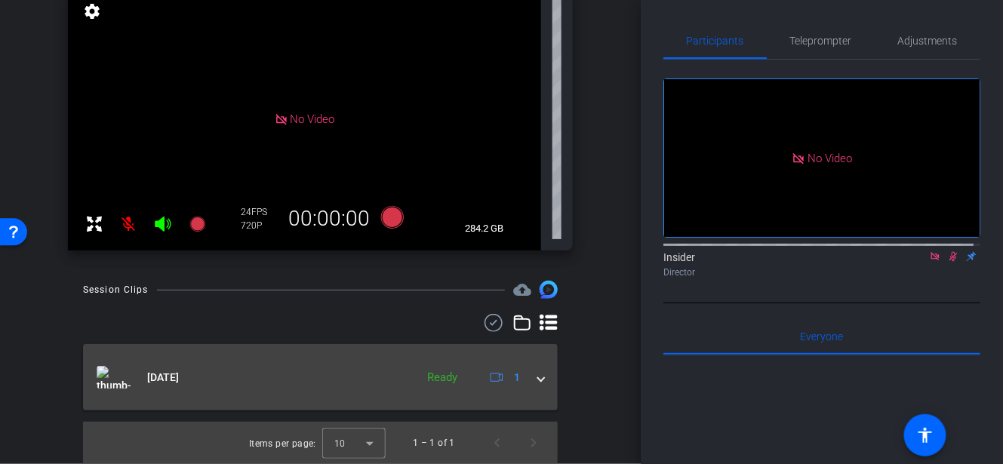
click at [529, 371] on div "Sep 8, 2025 Ready 1" at bounding box center [318, 377] width 442 height 23
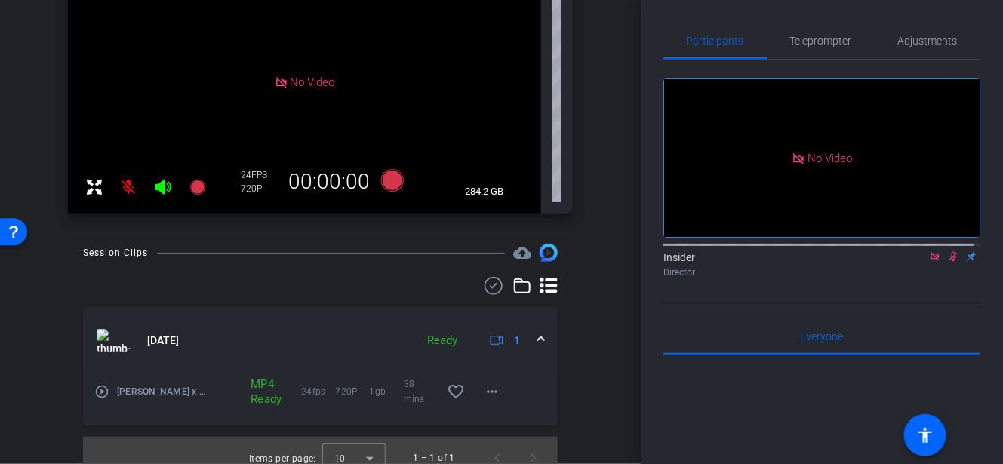
scroll to position [233, 0]
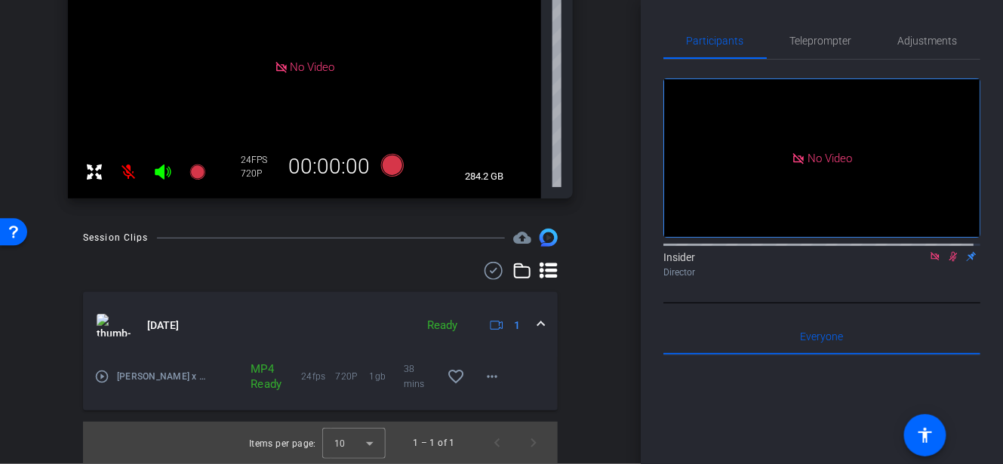
click at [543, 269] on icon at bounding box center [549, 271] width 18 height 16
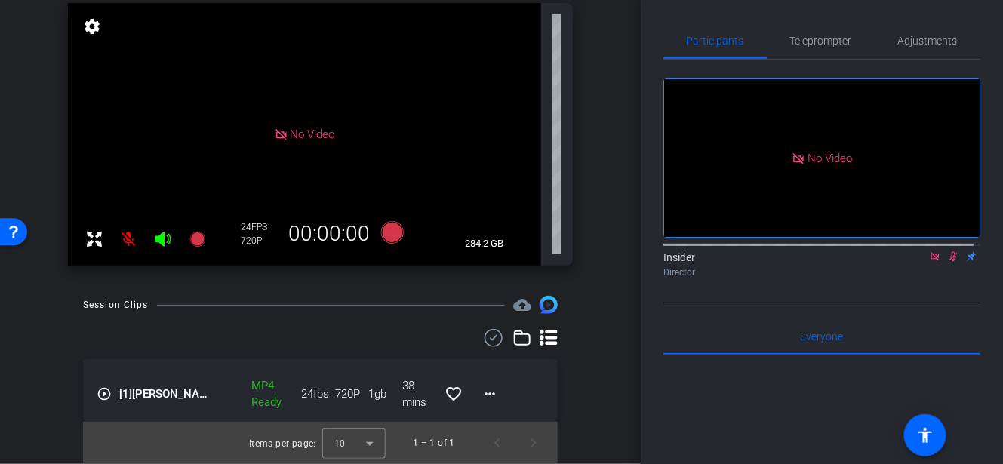
click at [544, 331] on icon at bounding box center [549, 338] width 18 height 16
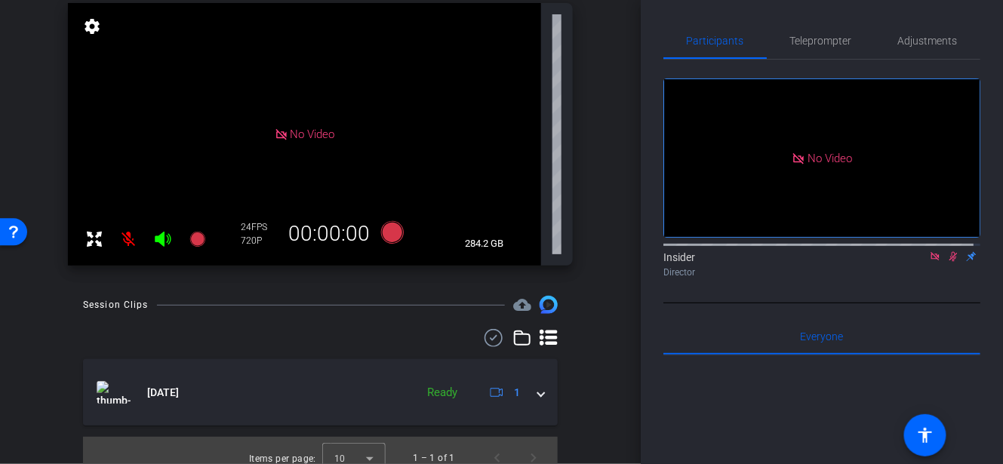
scroll to position [181, 0]
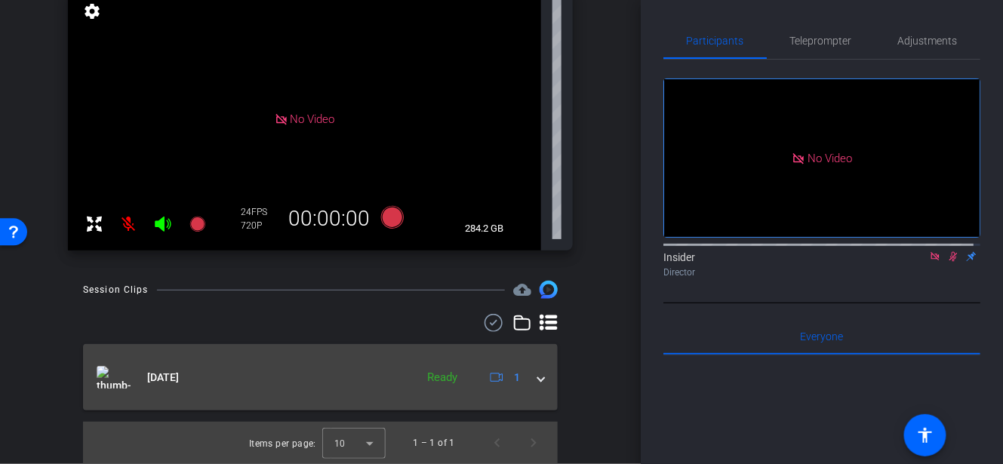
click at [539, 379] on mat-expansion-panel-header "Sep 8, 2025 Ready 1" at bounding box center [320, 377] width 475 height 66
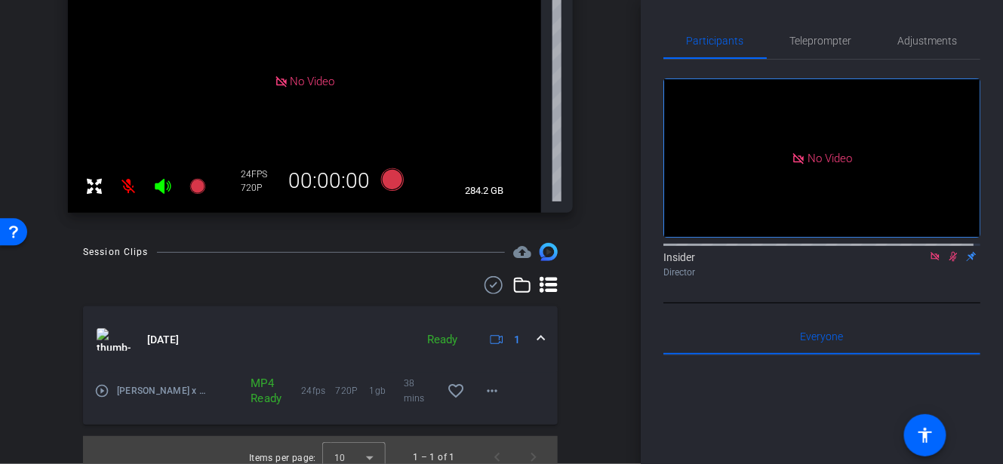
scroll to position [233, 0]
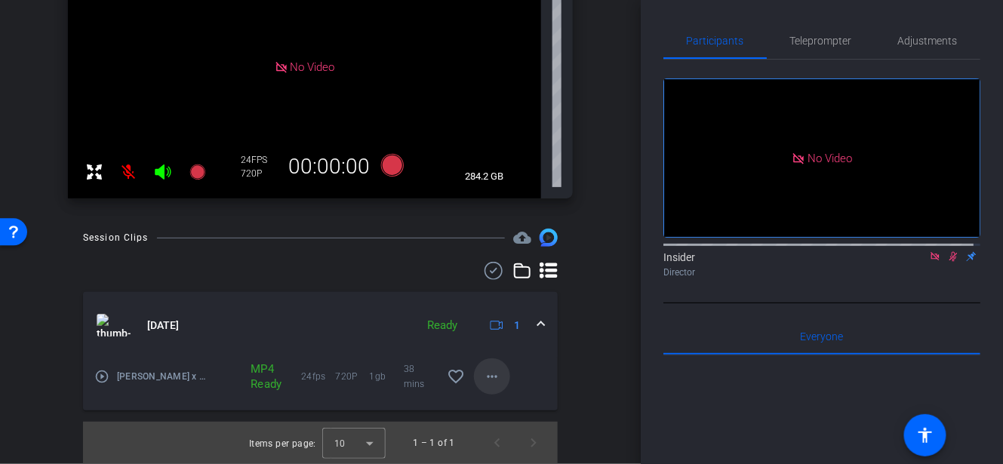
click at [491, 377] on mat-icon "more_horiz" at bounding box center [492, 377] width 18 height 18
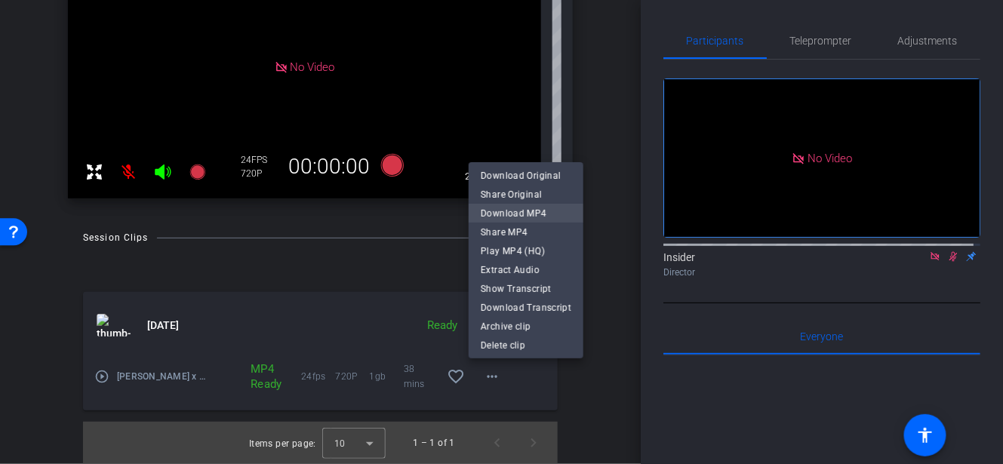
click at [529, 217] on span "Download MP4" at bounding box center [526, 214] width 91 height 18
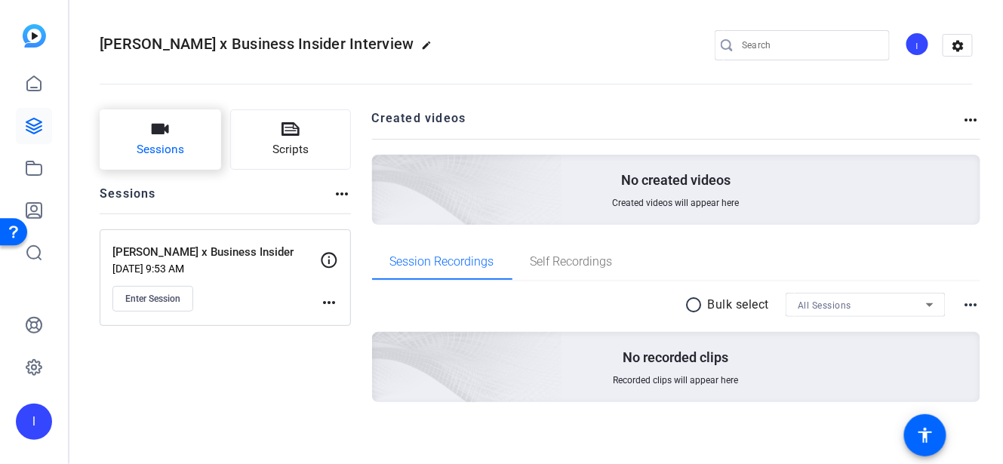
click at [167, 143] on span "Sessions" at bounding box center [161, 149] width 48 height 17
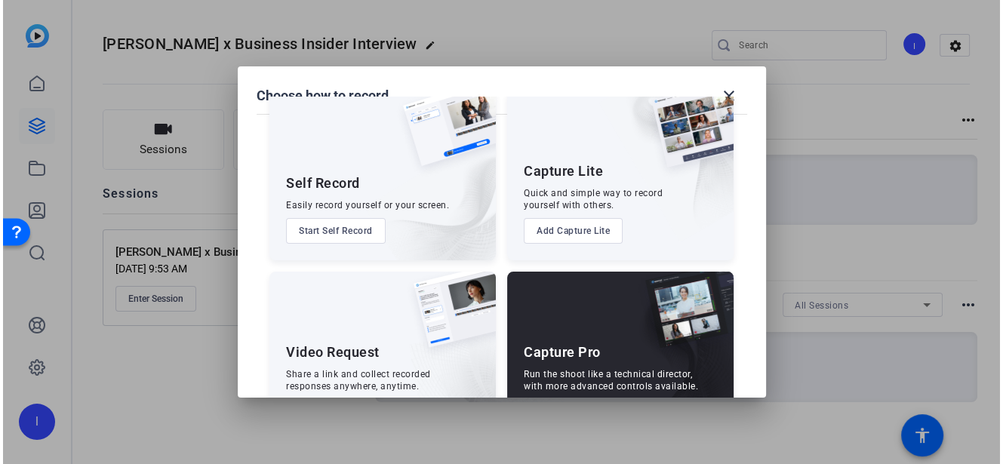
scroll to position [94, 0]
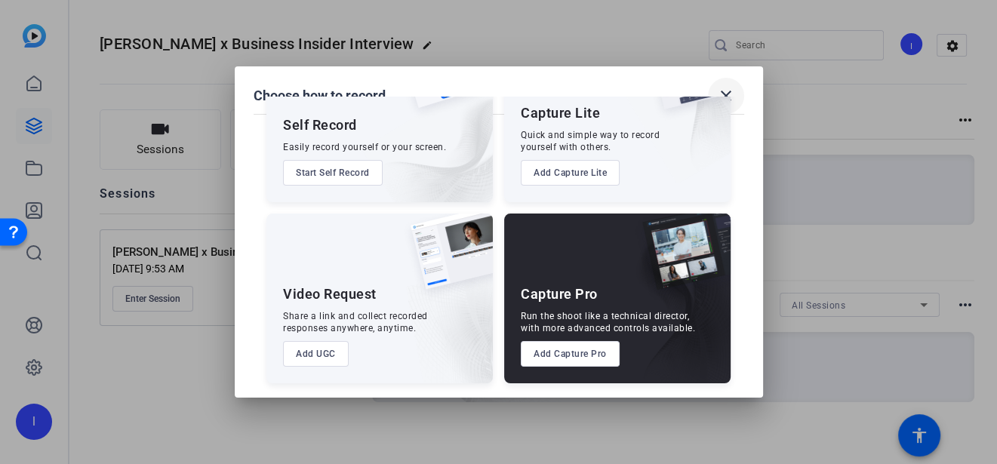
click at [0, 0] on mat-icon "close" at bounding box center [0, 0] width 0 height 0
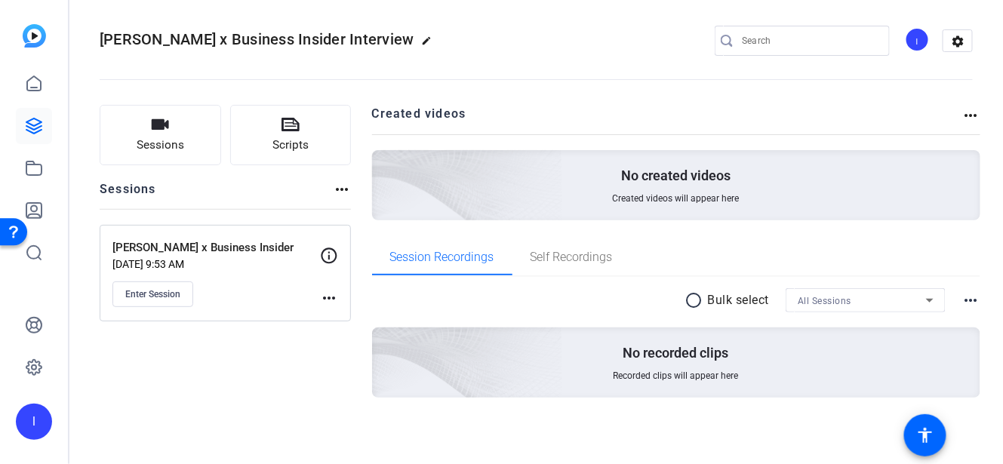
scroll to position [5, 0]
click at [544, 260] on span "Self Recordings" at bounding box center [572, 257] width 82 height 12
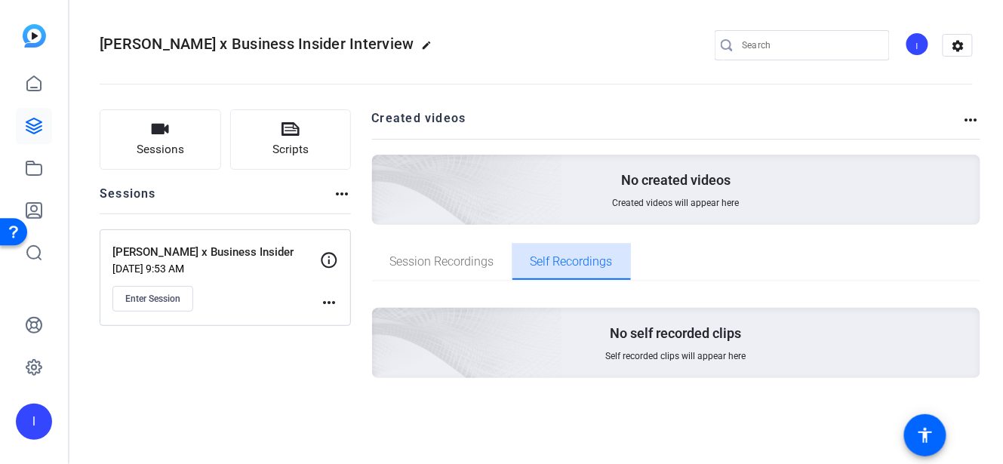
scroll to position [0, 0]
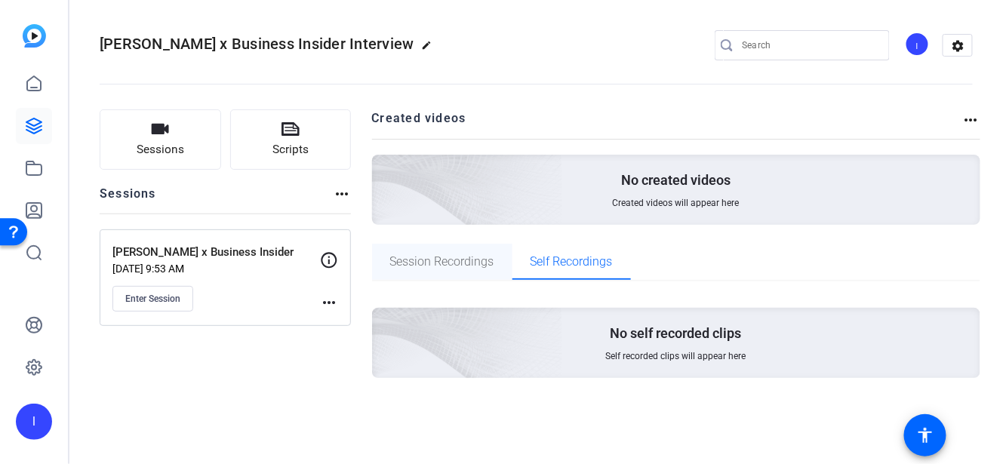
click at [477, 261] on span "Session Recordings" at bounding box center [442, 262] width 104 height 12
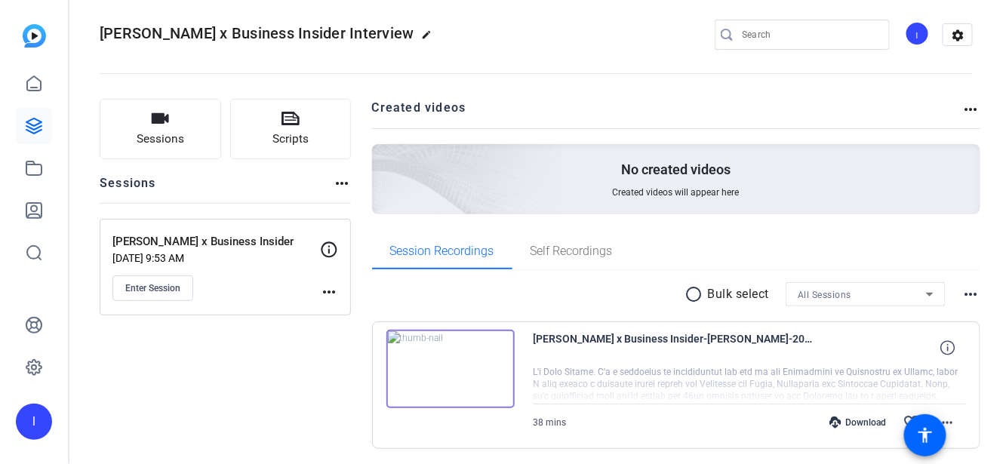
scroll to position [62, 0]
